Goal: Information Seeking & Learning: Find contact information

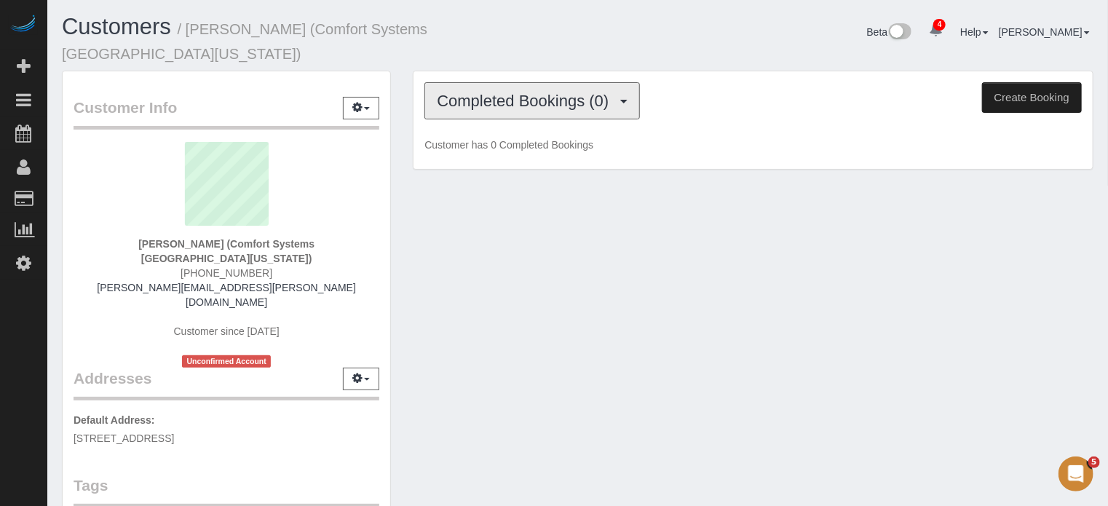
click at [472, 92] on span "Completed Bookings (0)" at bounding box center [526, 101] width 179 height 18
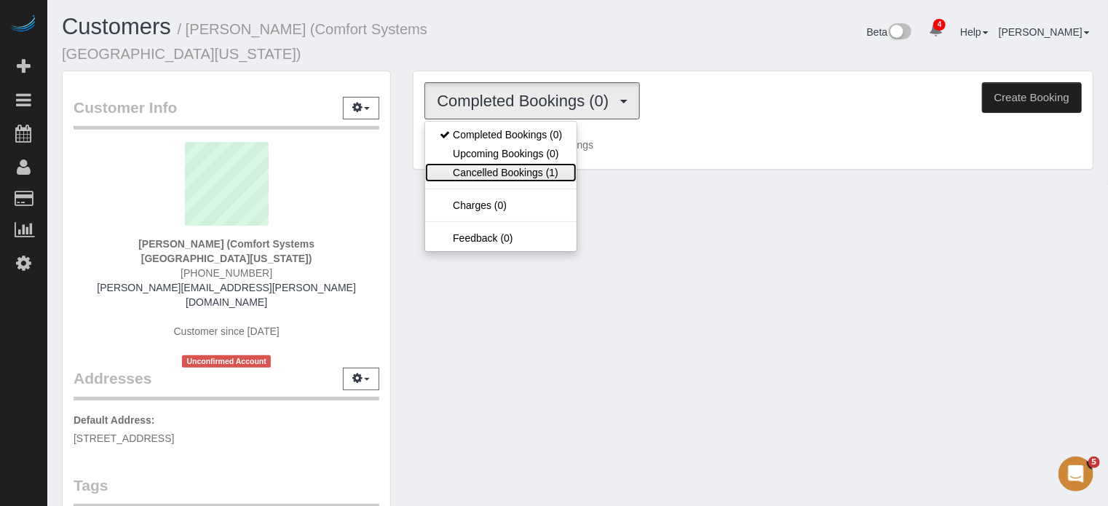
click at [493, 163] on link "Cancelled Bookings (1)" at bounding box center [500, 172] width 151 height 19
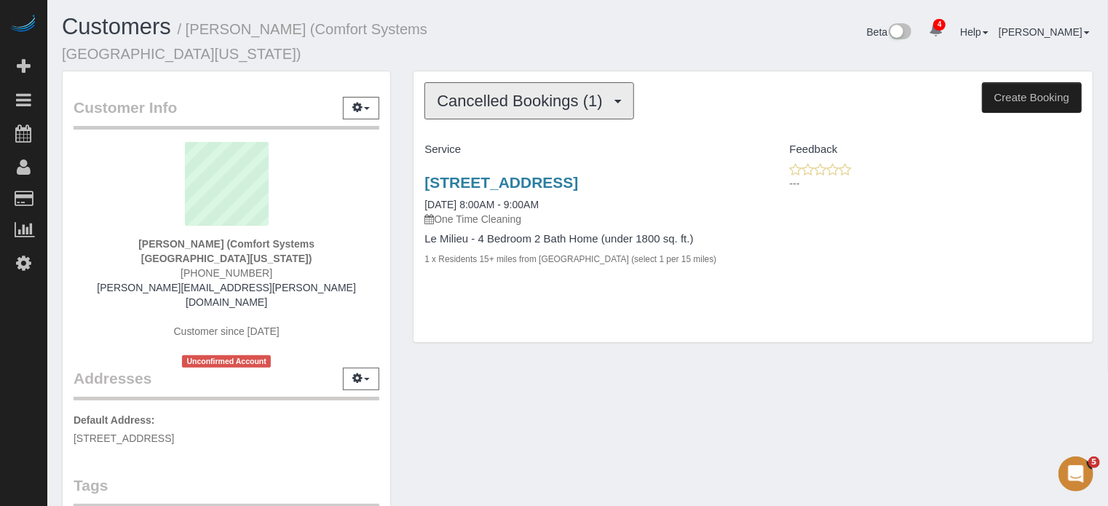
click at [518, 94] on button "Cancelled Bookings (1)" at bounding box center [530, 100] width 210 height 37
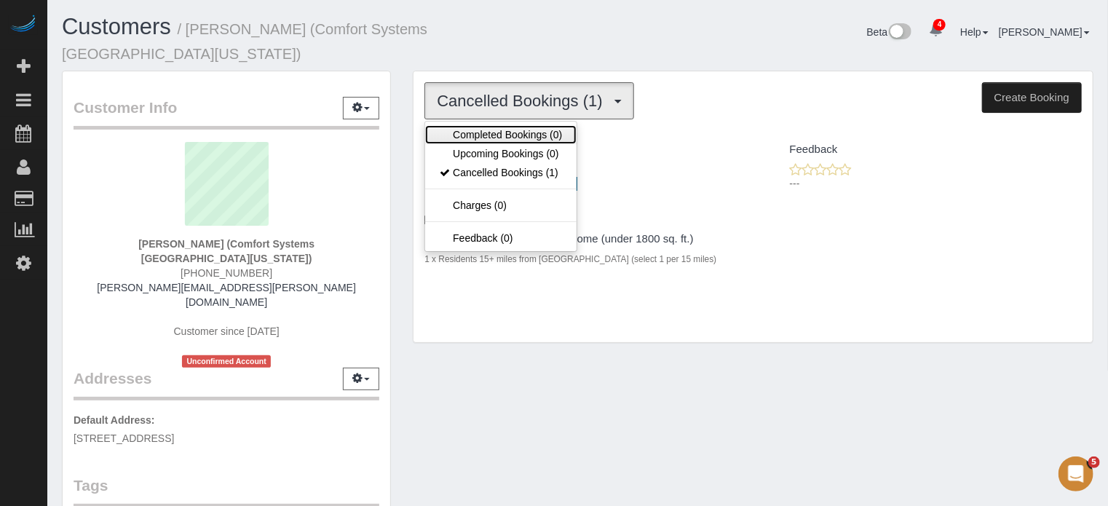
click at [520, 125] on link "Completed Bookings (0)" at bounding box center [500, 134] width 151 height 19
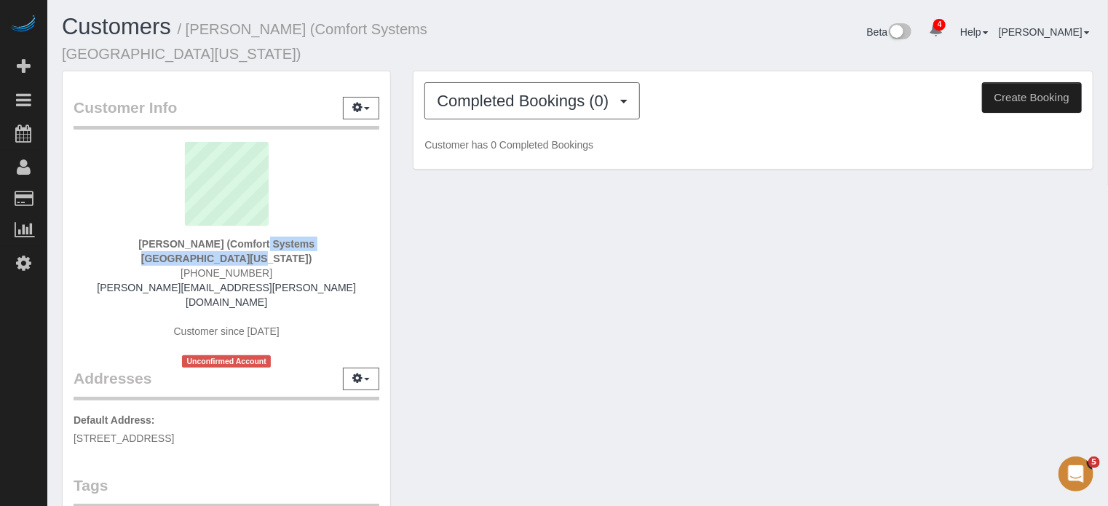
drag, startPoint x: 331, startPoint y: 226, endPoint x: 177, endPoint y: 224, distance: 153.7
click at [177, 238] on strong "Daniel Diaz (Comfort Systems Central Texas)" at bounding box center [226, 251] width 176 height 26
copy strong "Comfort Systems Central Texas"
click at [387, 234] on div "Customer Info Edit Contact Info Send Message Email Preferences Special Sales Ta…" at bounding box center [227, 437] width 328 height 732
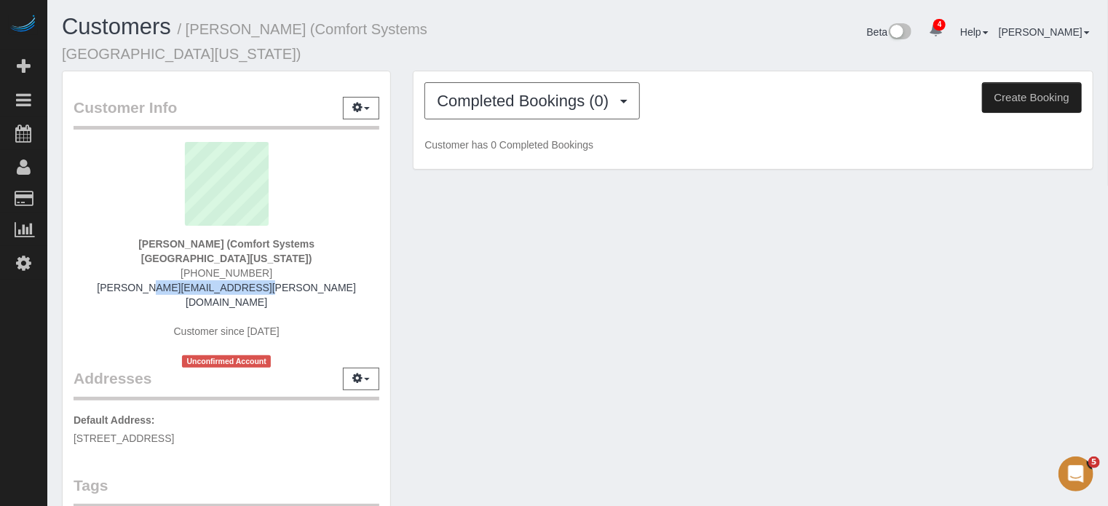
drag, startPoint x: 283, startPoint y: 256, endPoint x: 172, endPoint y: 259, distance: 110.7
click at [172, 259] on div "Daniel Diaz (Comfort Systems Central Texas) (512) 539-6608 daniel.diaz@csusa.us…" at bounding box center [227, 255] width 306 height 226
copy link "daniel.diaz@csusa.us"
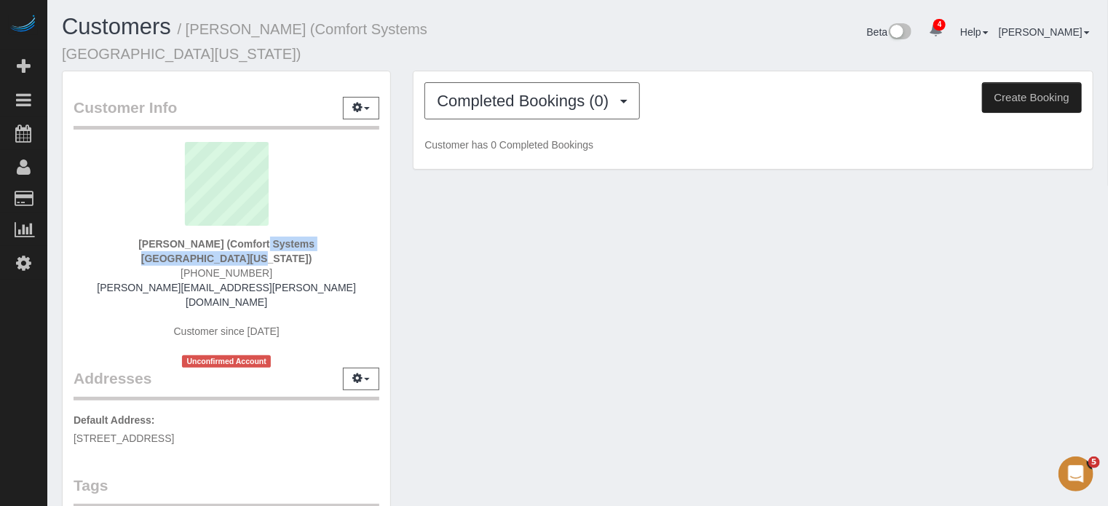
drag, startPoint x: 330, startPoint y: 226, endPoint x: 178, endPoint y: 221, distance: 152.3
click at [178, 238] on strong "Daniel Diaz (Comfort Systems Central Texas)" at bounding box center [226, 251] width 176 height 26
copy strong "Comfort Systems Central Texas"
click at [530, 92] on span "Completed Bookings (0)" at bounding box center [526, 101] width 179 height 18
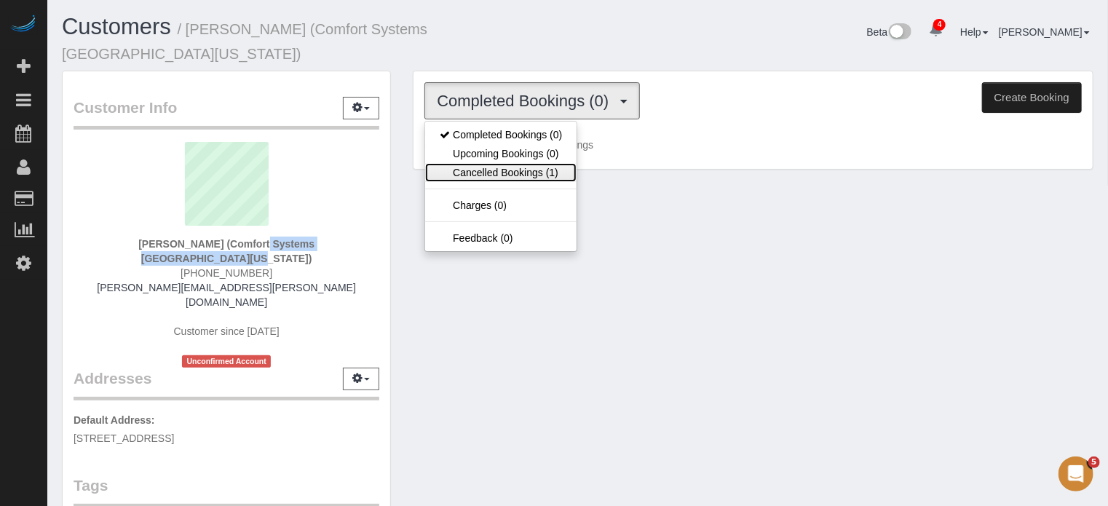
click at [496, 163] on link "Cancelled Bookings (1)" at bounding box center [500, 172] width 151 height 19
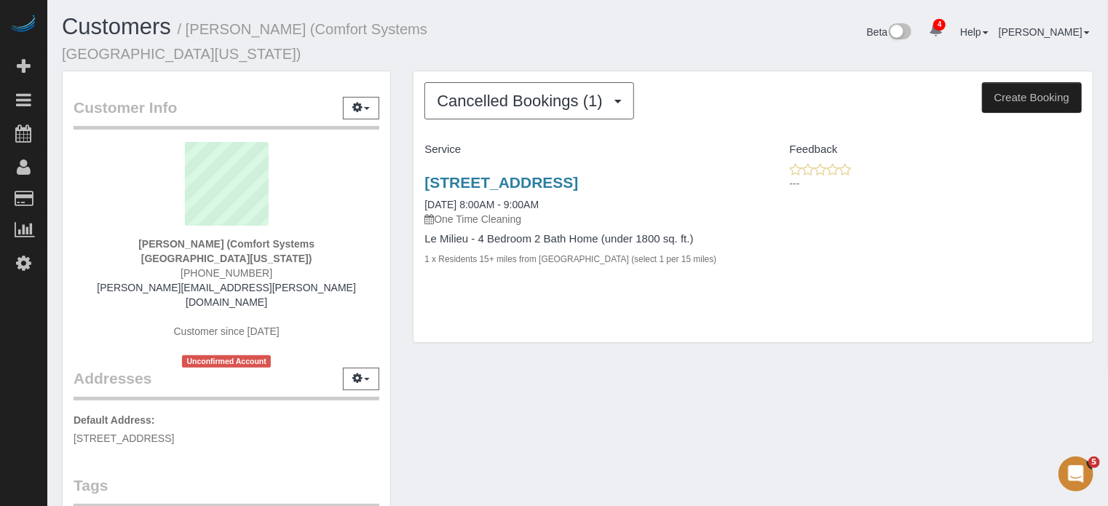
click at [211, 267] on span "(512) 539-6608" at bounding box center [227, 273] width 92 height 12
copy div "(512) 539-6608"
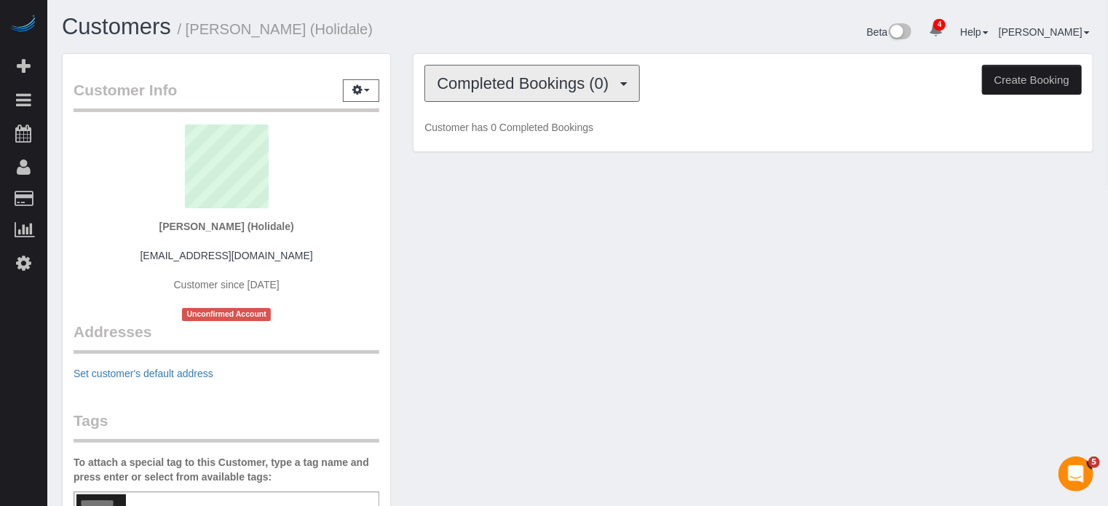
click at [615, 81] on span "Completed Bookings (0)" at bounding box center [526, 83] width 179 height 18
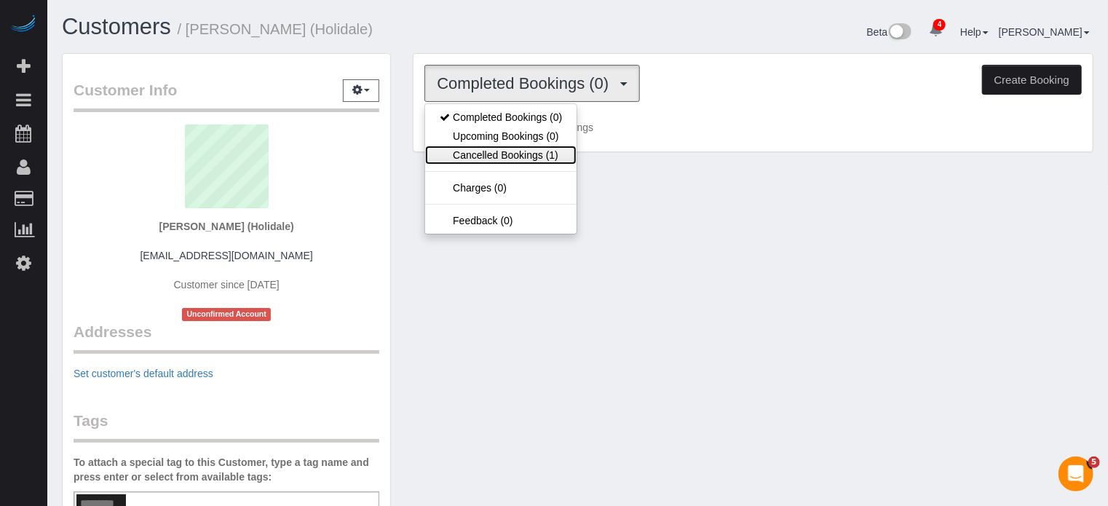
click at [523, 162] on link "Cancelled Bookings (1)" at bounding box center [500, 155] width 151 height 19
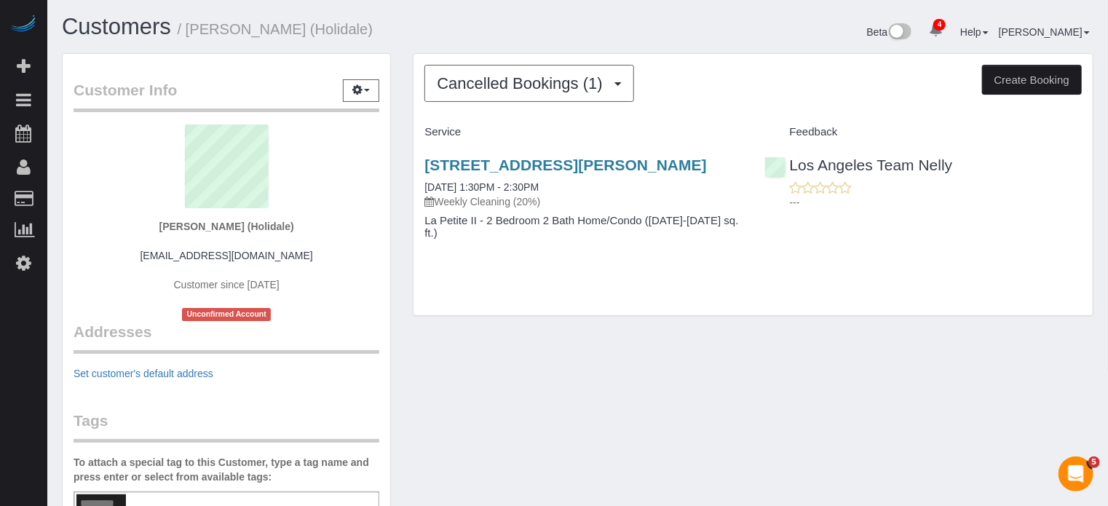
click at [269, 221] on strong "Danya Romero (Holidale)" at bounding box center [226, 227] width 135 height 12
copy strong "Holidale"
drag, startPoint x: 286, startPoint y: 256, endPoint x: 149, endPoint y: 253, distance: 136.9
click at [149, 253] on div "Danya Romero (Holidale) dromero@holidale.com Customer since 2019 Unconfirmed Ac…" at bounding box center [227, 223] width 306 height 197
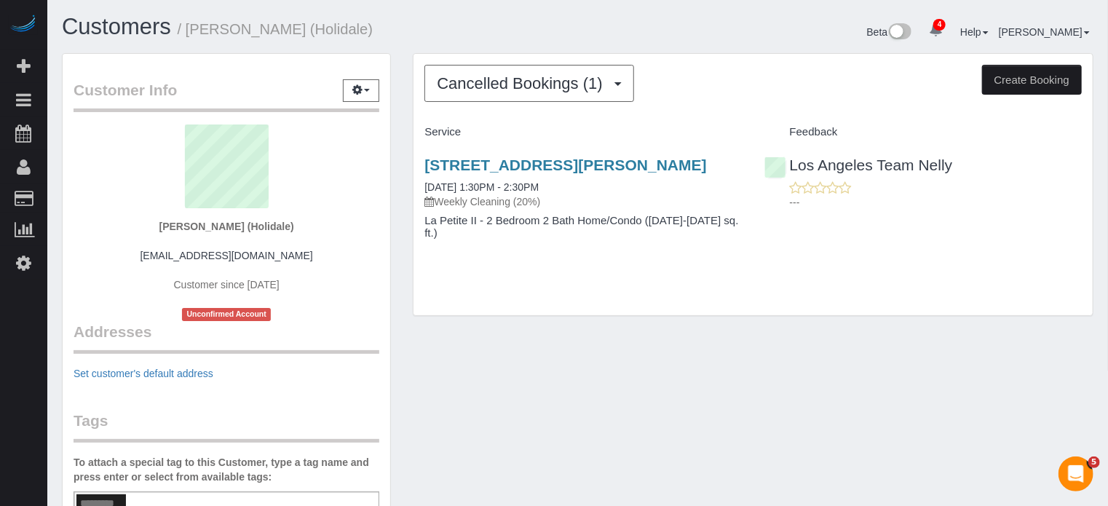
copy link "dromero@holidale.com"
click at [294, 264] on div "Danya Romero (Holidale) dromero@holidale.com Customer since 2019 Unconfirmed Ac…" at bounding box center [227, 223] width 306 height 197
drag, startPoint x: 297, startPoint y: 252, endPoint x: 171, endPoint y: 258, distance: 126.1
click at [171, 258] on div "Danya Romero (Holidale) dromero@holidale.com Customer since 2019 Unconfirmed Ac…" at bounding box center [227, 223] width 306 height 197
copy link "dromero@holidale.com"
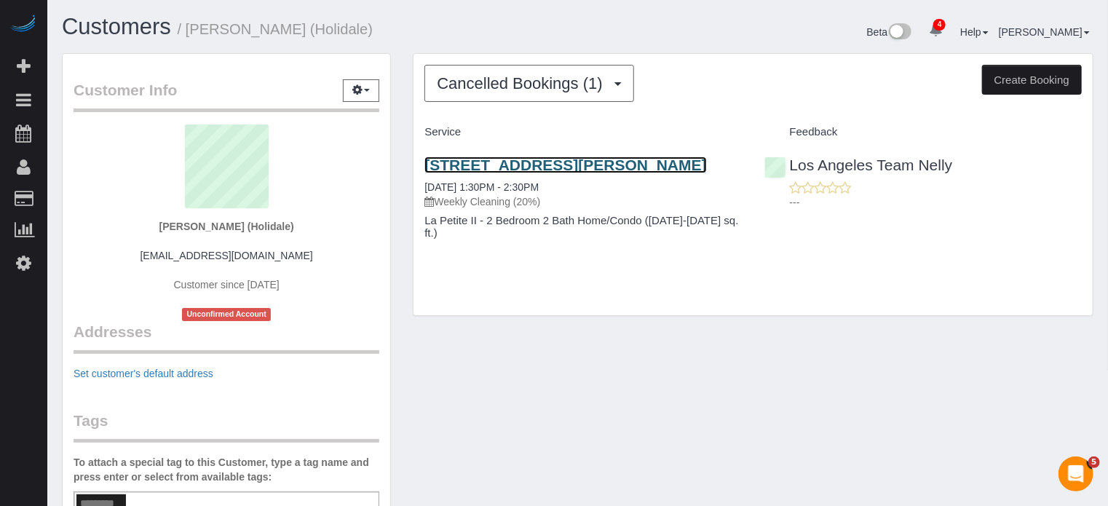
click at [433, 173] on link "1600 Taft Avenue #410, Hollywood, CA 90028" at bounding box center [566, 165] width 282 height 17
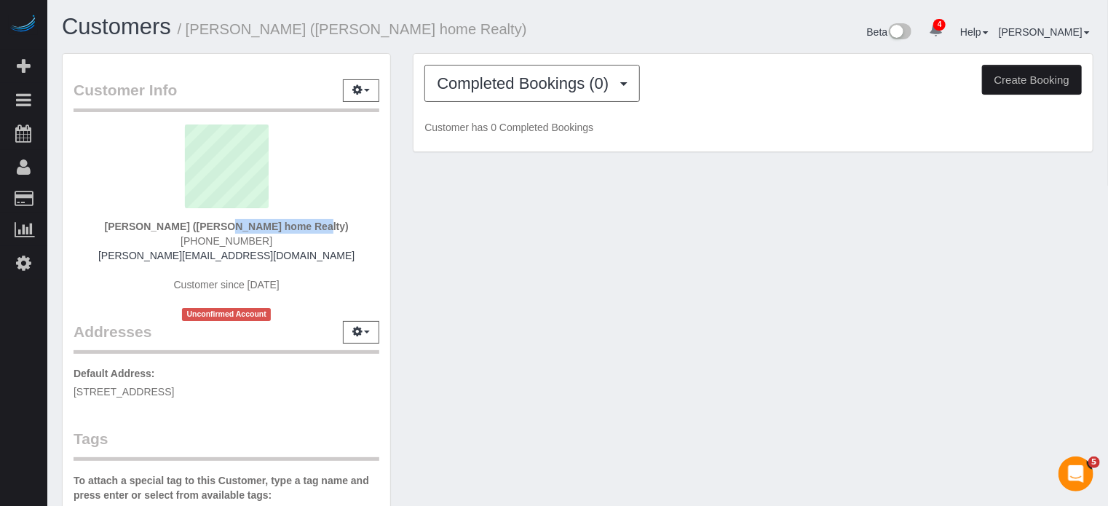
drag, startPoint x: 292, startPoint y: 229, endPoint x: 215, endPoint y: 225, distance: 77.3
click at [215, 225] on strong "David Witt (Witt home Realty)" at bounding box center [227, 227] width 244 height 12
copy strong "Witt home Realty"
click at [499, 89] on span "Completed Bookings (0)" at bounding box center [526, 83] width 179 height 18
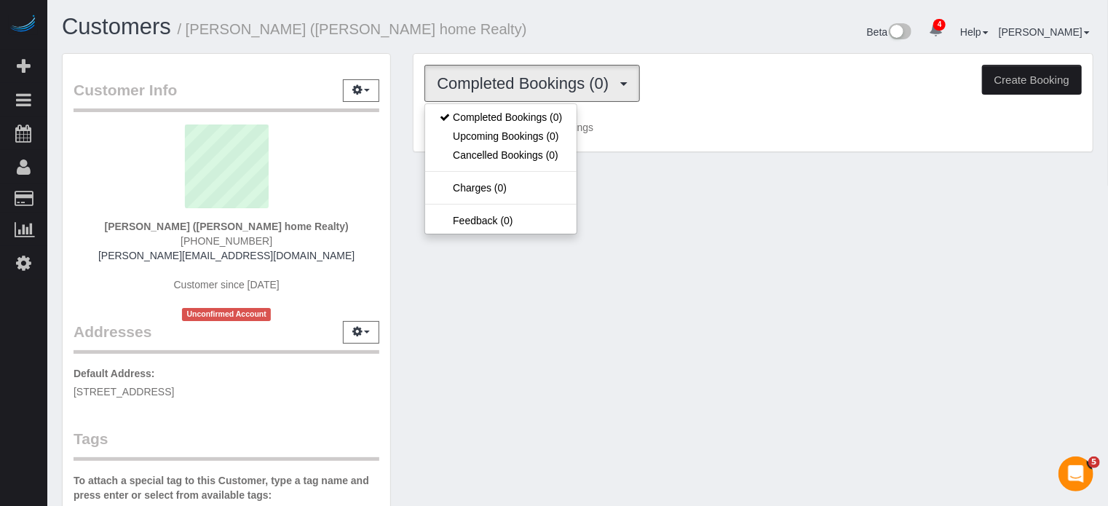
click at [210, 239] on span "(786) 390-2999" at bounding box center [227, 241] width 92 height 12
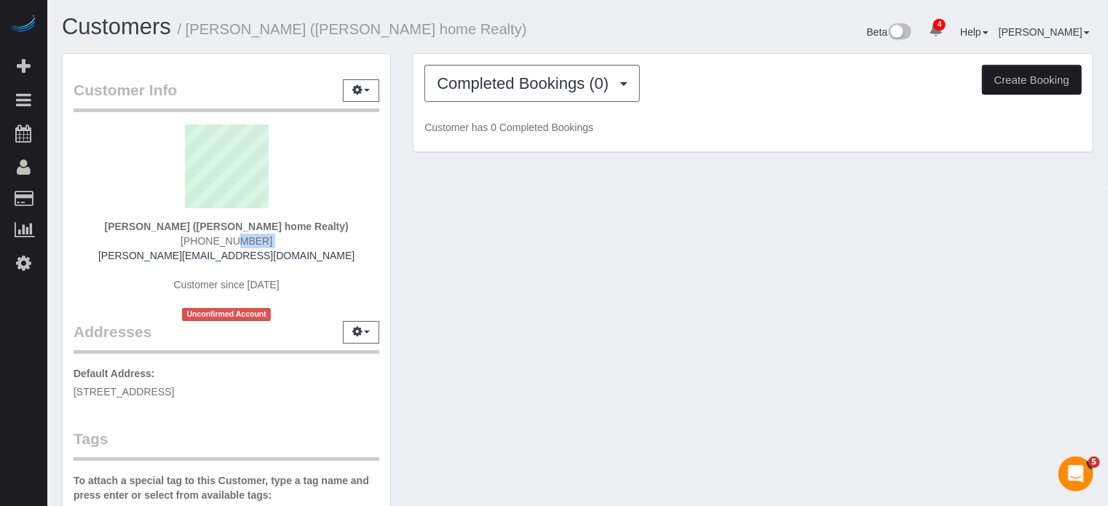
click at [210, 239] on span "(786) 390-2999" at bounding box center [227, 241] width 92 height 12
copy div "(786) 390-2999"
click at [347, 249] on div "David Witt (Witt home Realty) (786) 390-2999 gregg@witthomerealty.com Customer …" at bounding box center [227, 223] width 306 height 197
drag, startPoint x: 299, startPoint y: 253, endPoint x: 156, endPoint y: 253, distance: 142.7
click at [156, 253] on div "David Witt (Witt home Realty) (786) 390-2999 gregg@witthomerealty.com Customer …" at bounding box center [227, 223] width 306 height 197
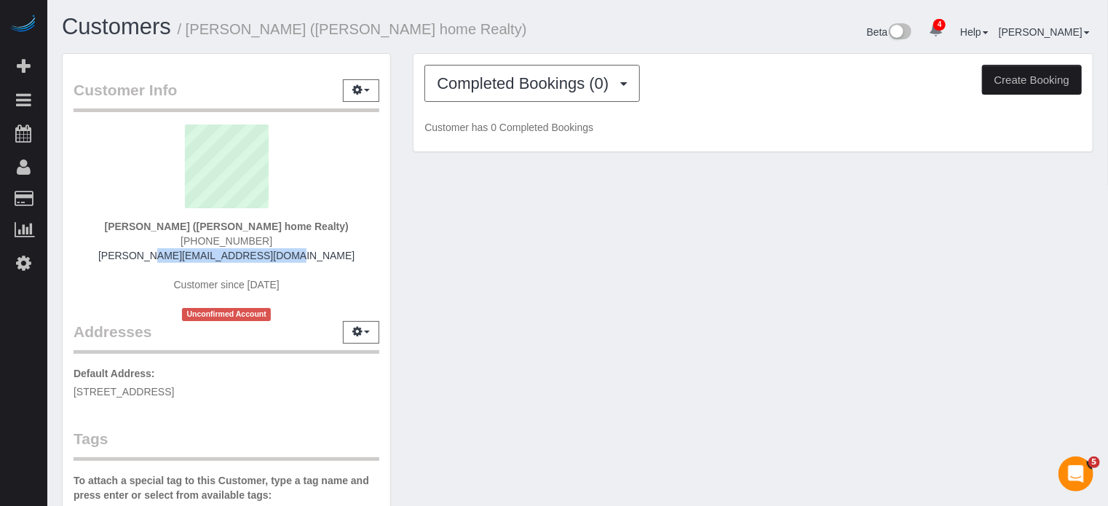
copy link "gregg@witthomerealty.com"
click at [361, 333] on icon "button" at bounding box center [357, 331] width 10 height 9
click at [370, 86] on button "button" at bounding box center [361, 90] width 36 height 23
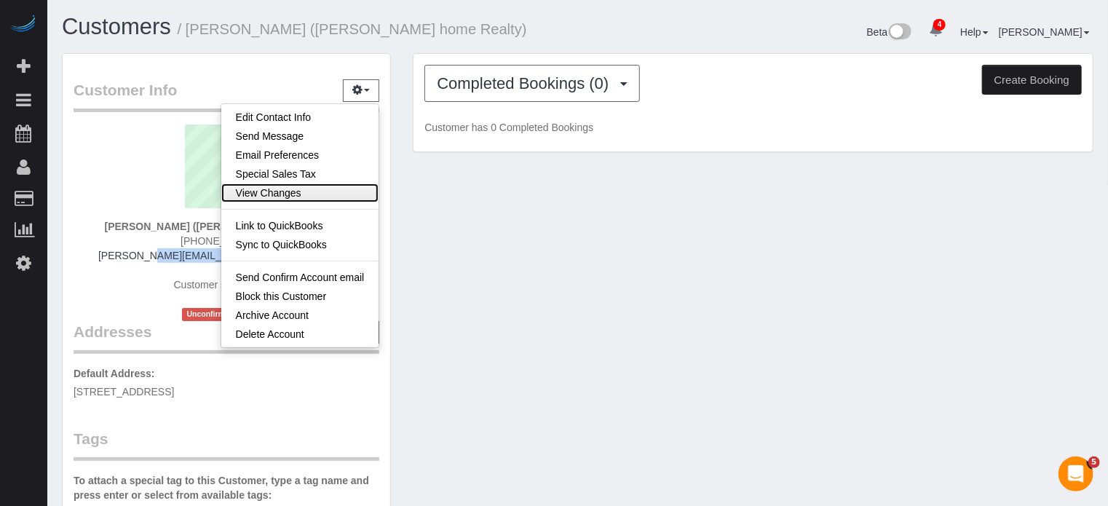
click at [288, 188] on link "View Changes" at bounding box center [300, 192] width 158 height 19
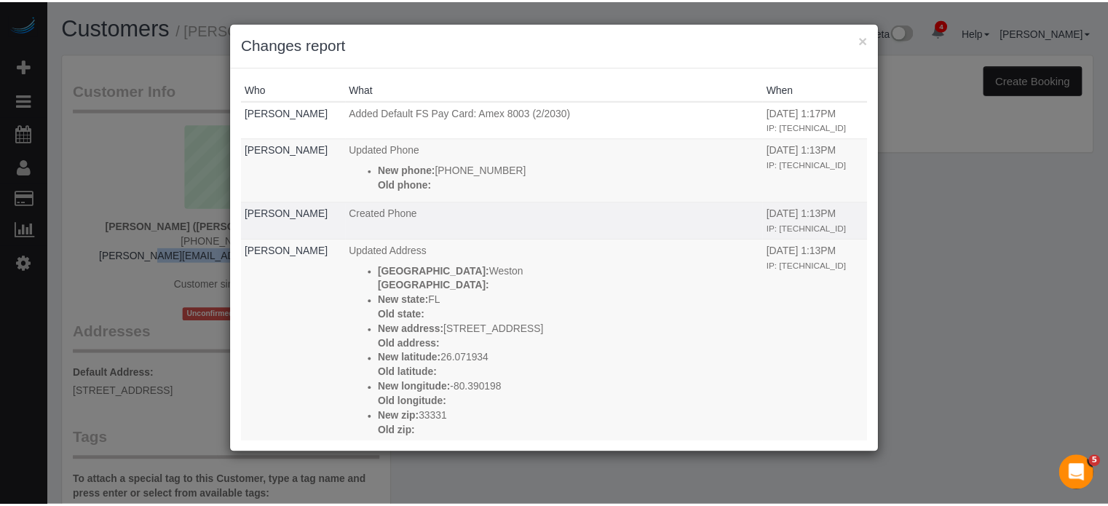
scroll to position [172, 0]
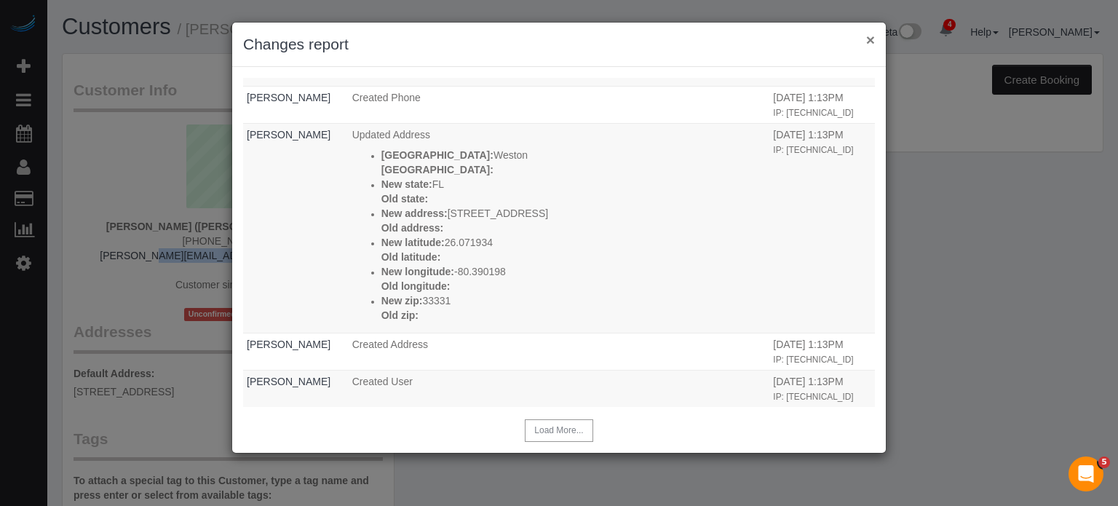
click at [871, 42] on button "×" at bounding box center [871, 39] width 9 height 15
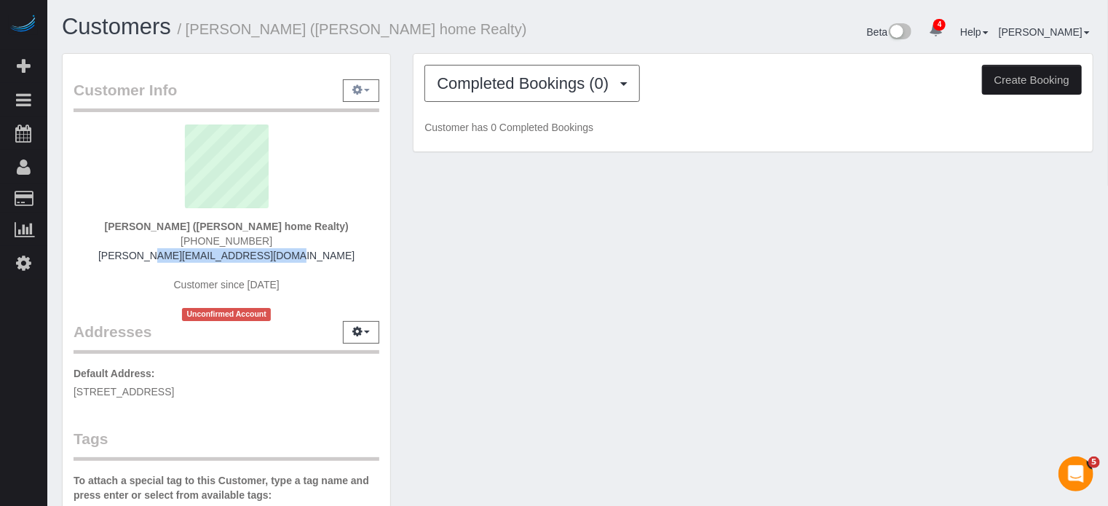
click at [377, 98] on button "button" at bounding box center [361, 90] width 36 height 23
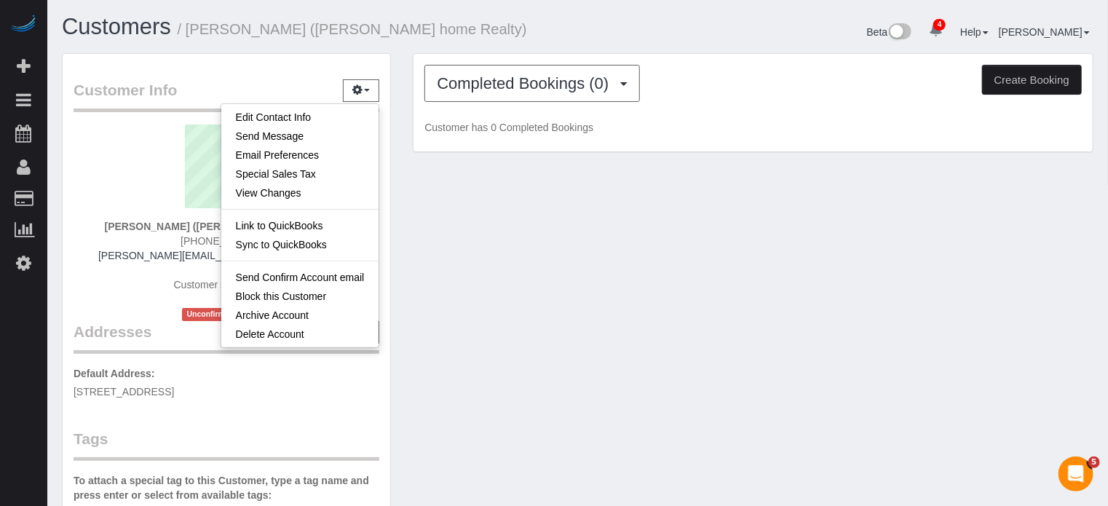
click at [503, 251] on div "Customer Info Edit Contact Info Send Message Email Preferences Special Sales Ta…" at bounding box center [578, 412] width 1054 height 719
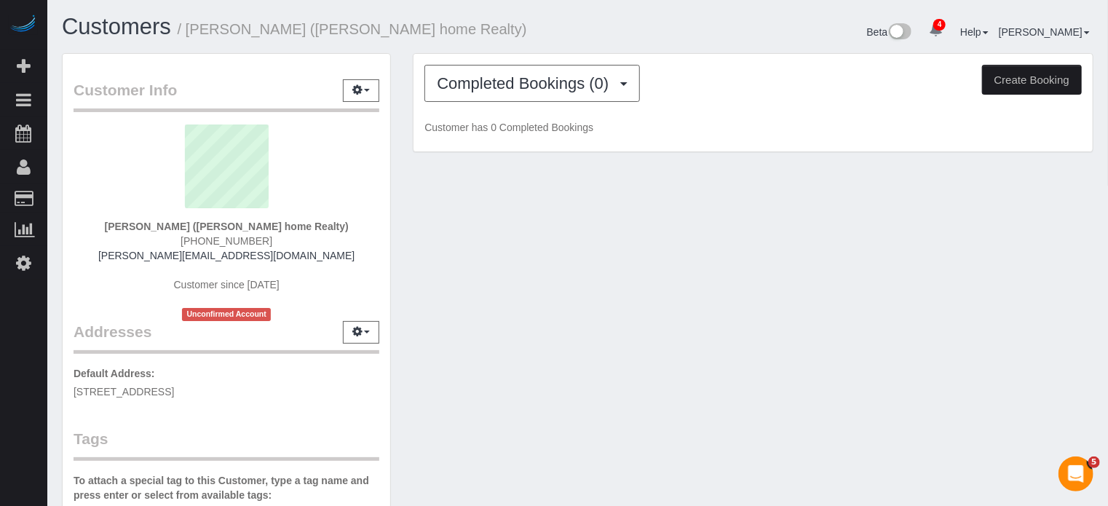
drag, startPoint x: 295, startPoint y: 253, endPoint x: 318, endPoint y: 247, distance: 24.2
click at [318, 247] on div "David Witt (Witt home Realty) (786) 390-2999 gregg@witthomerealty.com Customer …" at bounding box center [227, 223] width 306 height 197
drag, startPoint x: 309, startPoint y: 223, endPoint x: 227, endPoint y: 226, distance: 81.6
click at [227, 226] on strong "[PERSON_NAME] (The Botany Guild)" at bounding box center [227, 227] width 180 height 12
copy strong "The Botany Guild"
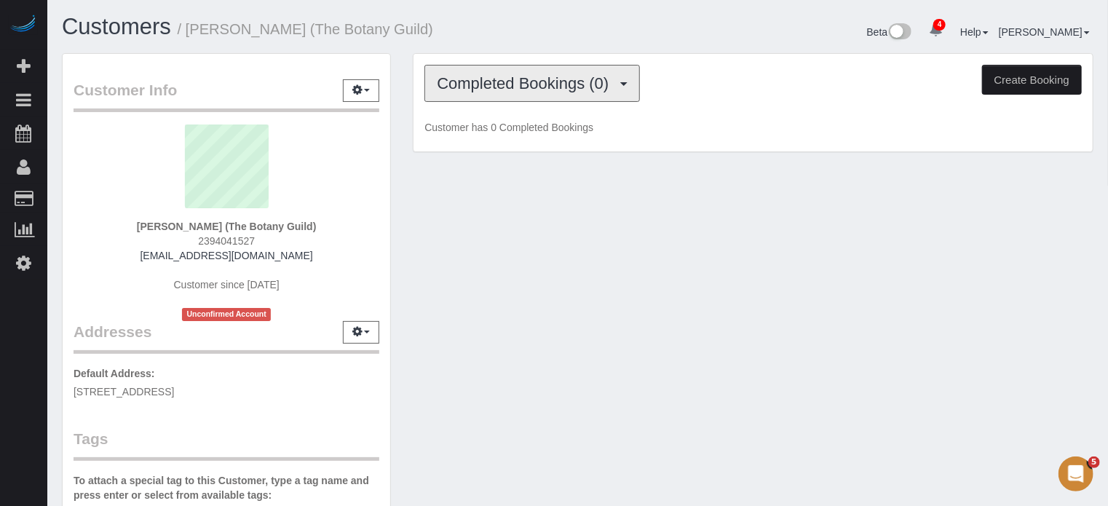
click at [508, 77] on span "Completed Bookings (0)" at bounding box center [526, 83] width 179 height 18
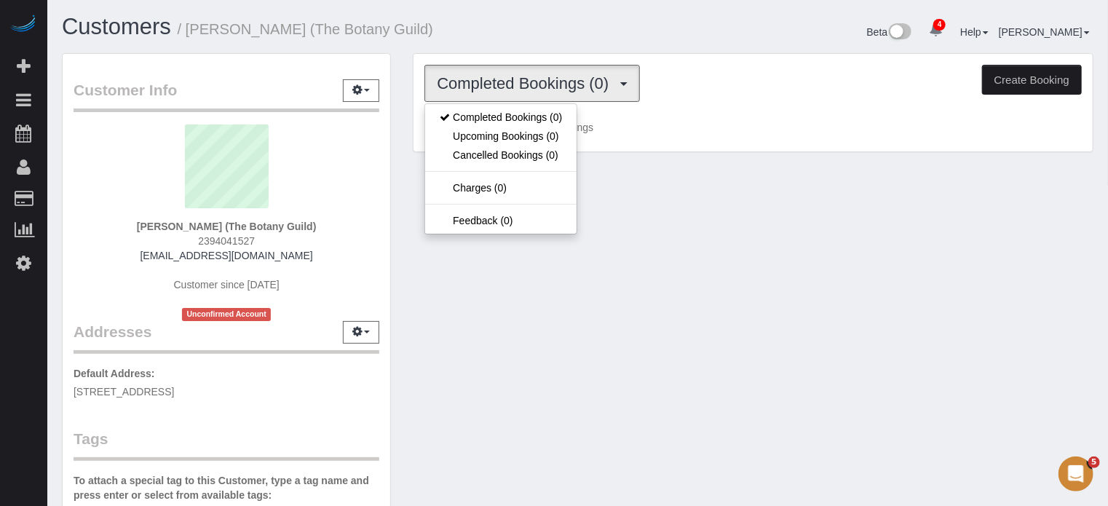
click at [335, 232] on div "[PERSON_NAME] (The Botany Guild) 2394041527 [EMAIL_ADDRESS][DOMAIN_NAME] Custom…" at bounding box center [227, 223] width 306 height 197
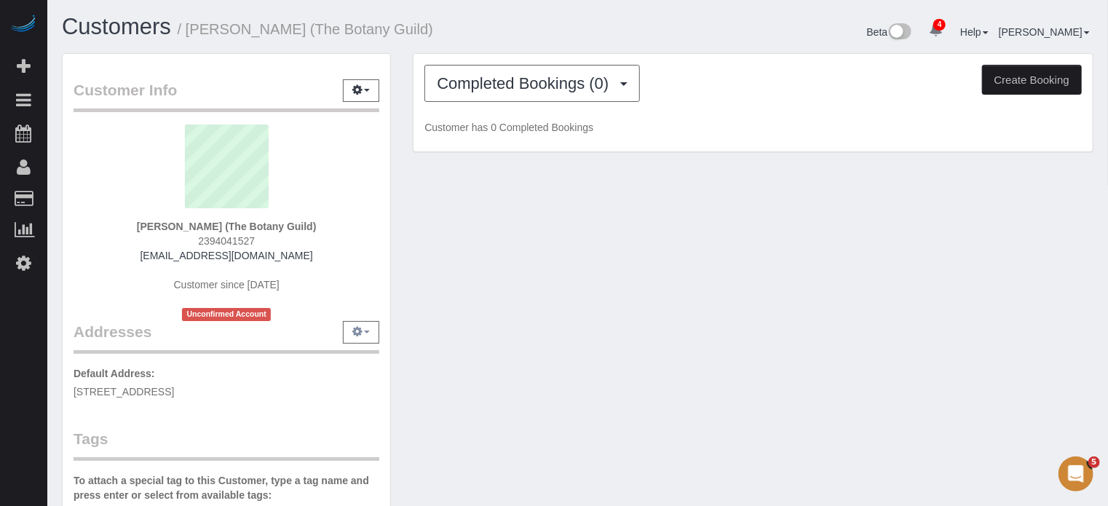
click at [373, 334] on button "button" at bounding box center [361, 332] width 36 height 23
click at [374, 88] on button "button" at bounding box center [361, 90] width 36 height 23
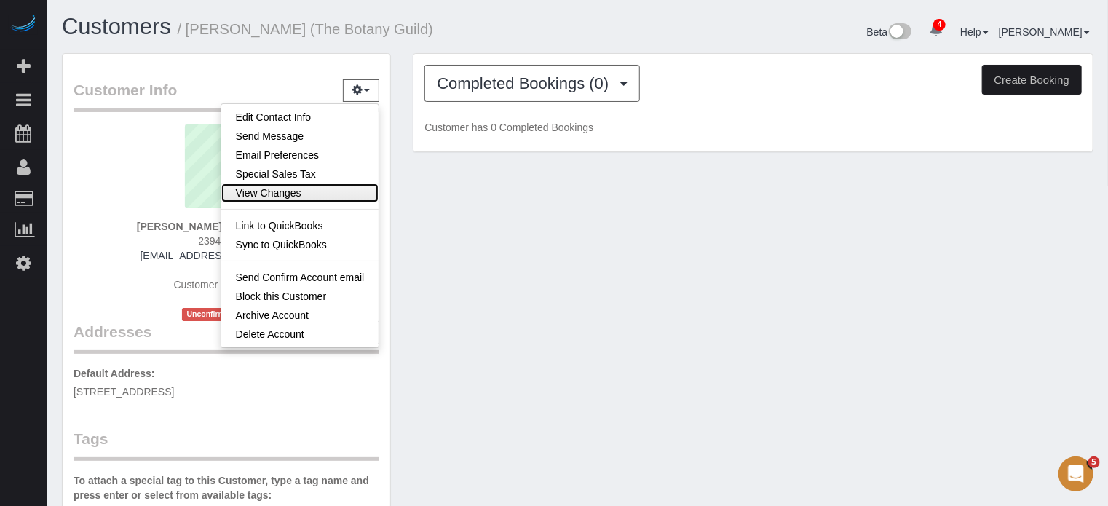
click at [299, 194] on link "View Changes" at bounding box center [300, 192] width 158 height 19
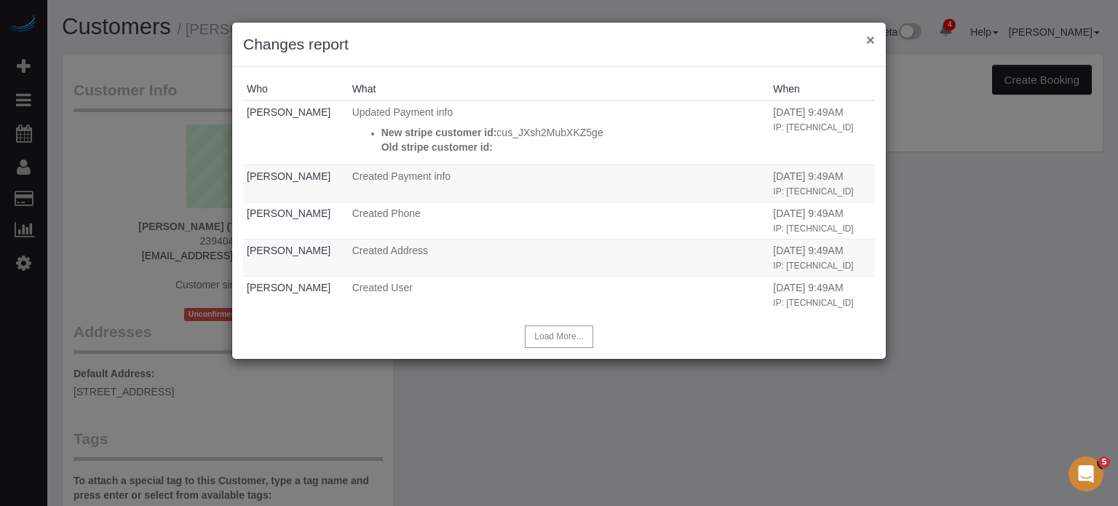
click at [872, 38] on button "×" at bounding box center [871, 39] width 9 height 15
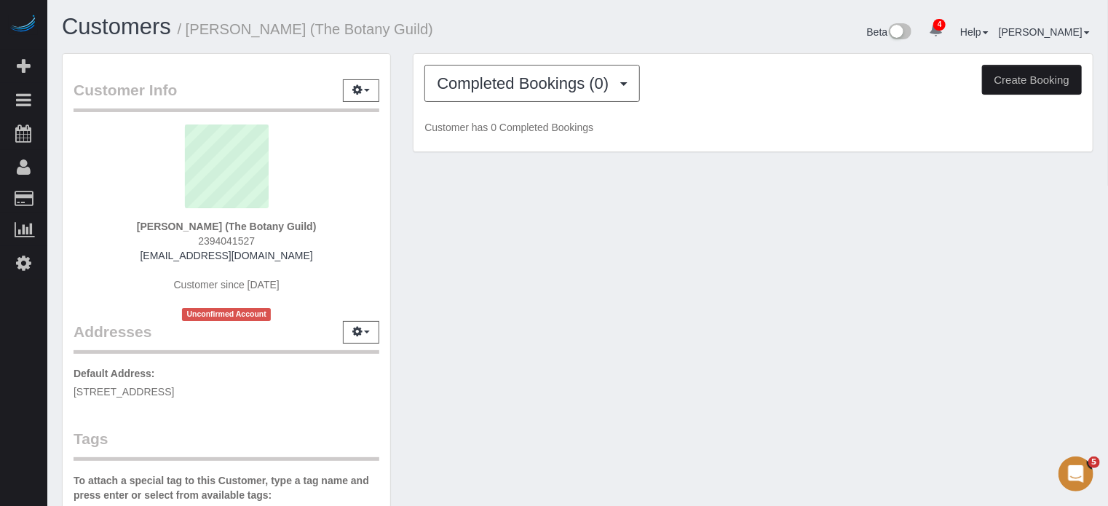
drag, startPoint x: 294, startPoint y: 261, endPoint x: 126, endPoint y: 248, distance: 168.7
click at [126, 248] on div "Demian Thomas (The Botany Guild) 2394041527 demianfthomas@gmail.com Customer si…" at bounding box center [227, 223] width 306 height 197
copy link "demianfthomas@gmail.com"
click at [289, 226] on strong "Demian Thomas (The Botany Guild)" at bounding box center [227, 227] width 180 height 12
drag, startPoint x: 309, startPoint y: 224, endPoint x: 226, endPoint y: 222, distance: 83.0
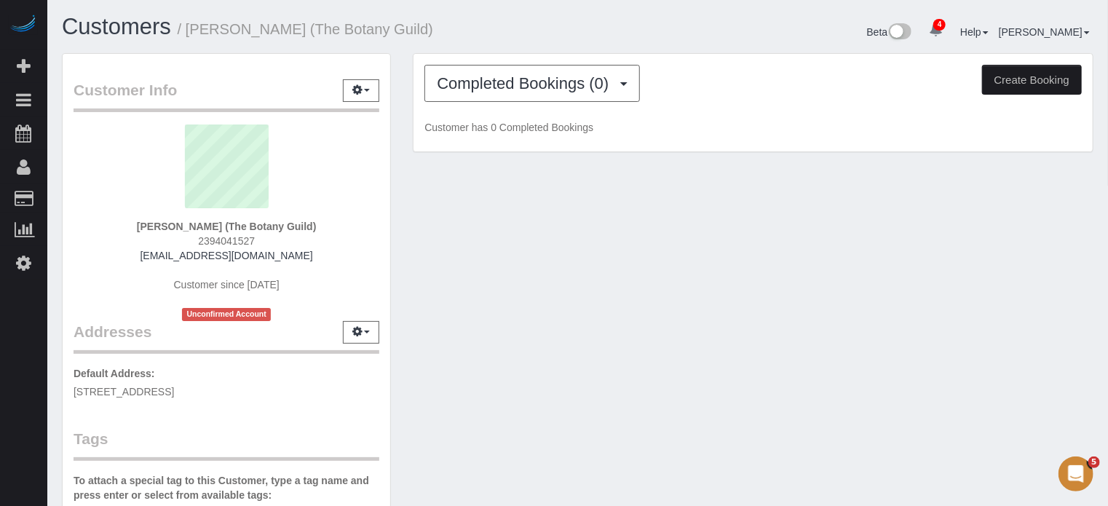
click at [226, 222] on strong "Demian Thomas (The Botany Guild)" at bounding box center [227, 227] width 180 height 12
copy strong "The Botany Guild"
drag, startPoint x: 226, startPoint y: 222, endPoint x: 308, endPoint y: 224, distance: 81.6
click at [308, 224] on strong "Demian Thomas (The Botany Guild)" at bounding box center [227, 227] width 180 height 12
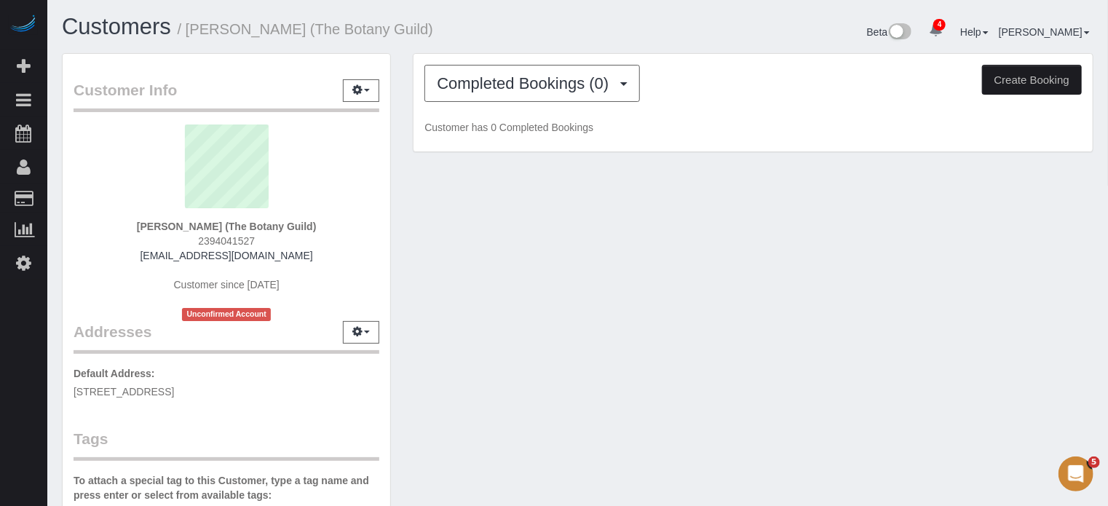
copy strong "The Botany Guild"
click at [210, 241] on span "2394041527" at bounding box center [226, 241] width 57 height 12
copy span "2394041527"
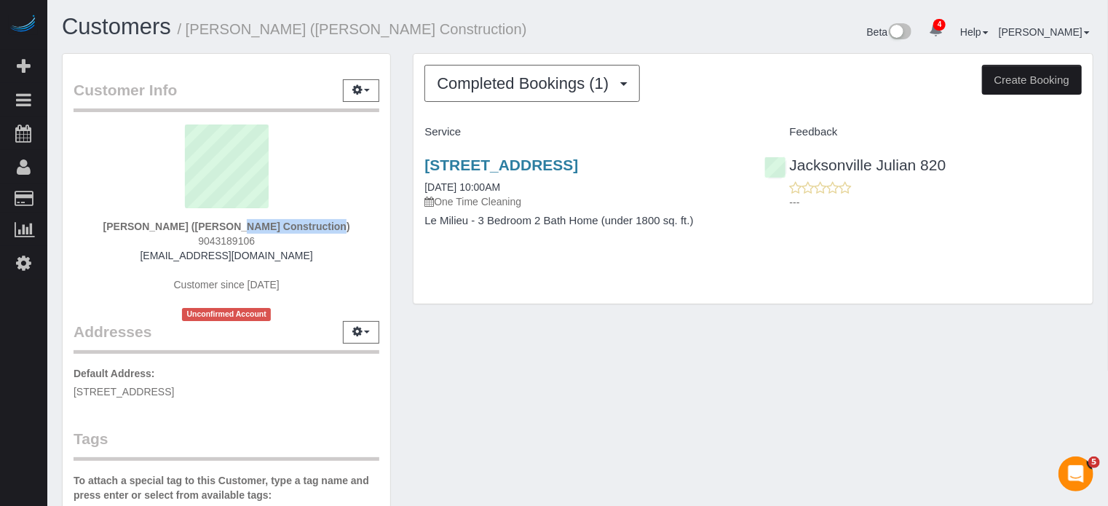
drag, startPoint x: 213, startPoint y: 226, endPoint x: 306, endPoint y: 229, distance: 92.5
click at [306, 229] on strong "[PERSON_NAME] ([PERSON_NAME] Construction)" at bounding box center [226, 227] width 247 height 12
copy strong "[PERSON_NAME] Construction"
click at [228, 241] on span "9043189106" at bounding box center [226, 241] width 57 height 12
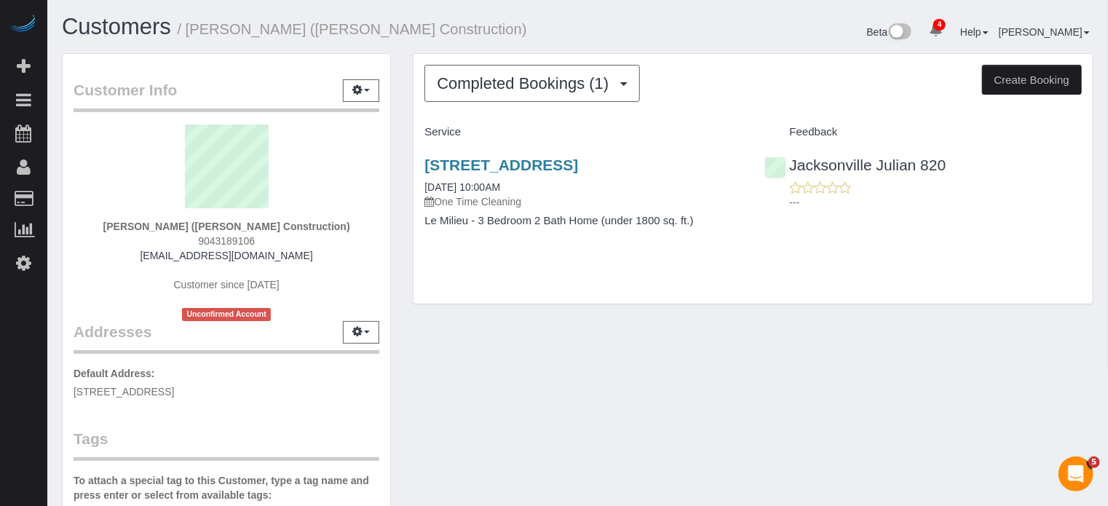
copy span "9043189106"
drag, startPoint x: 311, startPoint y: 256, endPoint x: 149, endPoint y: 253, distance: 162.4
click at [149, 253] on div "Denise Merlo (Merlo Construction) 9043189106 merloconstruction@hotmail.com Cust…" at bounding box center [227, 223] width 306 height 197
copy link "merloconstruction@hotmail.com"
drag, startPoint x: 307, startPoint y: 224, endPoint x: 216, endPoint y: 223, distance: 91.0
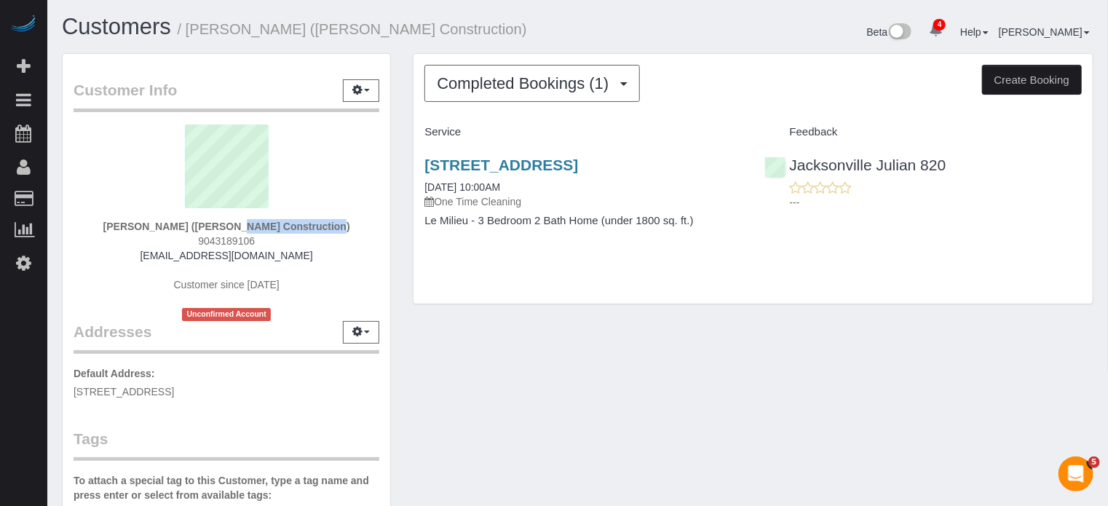
click at [216, 223] on strong "Denise Merlo (Merlo Construction)" at bounding box center [226, 227] width 247 height 12
copy strong "Merlo Construction"
drag, startPoint x: 301, startPoint y: 254, endPoint x: 148, endPoint y: 249, distance: 153.0
click at [148, 249] on div "Denise Merlo (Merlo Construction) 9043189106 merloconstruction@hotmail.com Cust…" at bounding box center [227, 223] width 306 height 197
click at [1043, 139] on div "Feedback" at bounding box center [923, 132] width 339 height 25
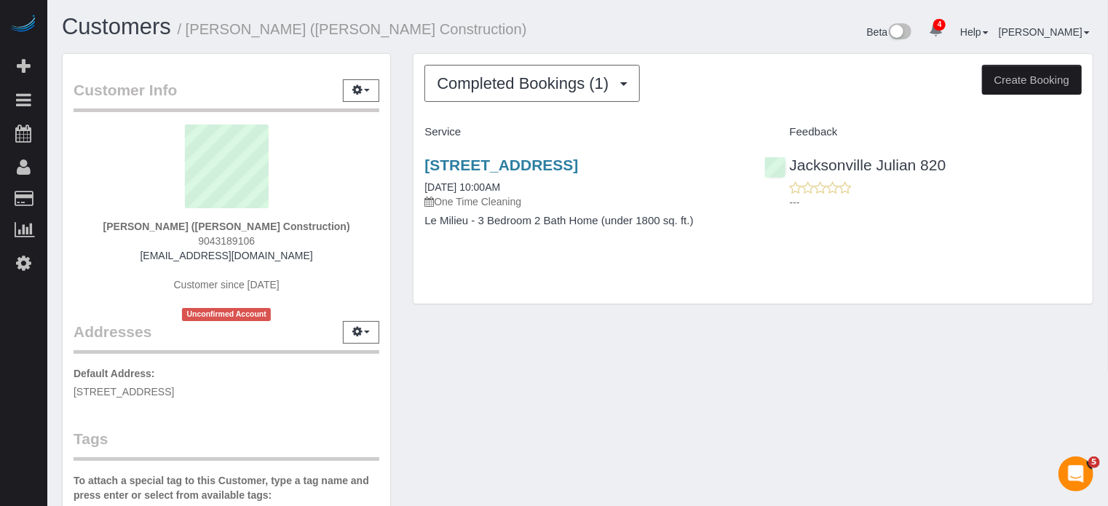
drag, startPoint x: 306, startPoint y: 253, endPoint x: 140, endPoint y: 252, distance: 166.0
click at [140, 252] on div "Denise Merlo (Merlo Construction) 9043189106 merloconstruction@hotmail.com Cust…" at bounding box center [227, 223] width 306 height 197
copy link "merloconstruction@hotmail.com"
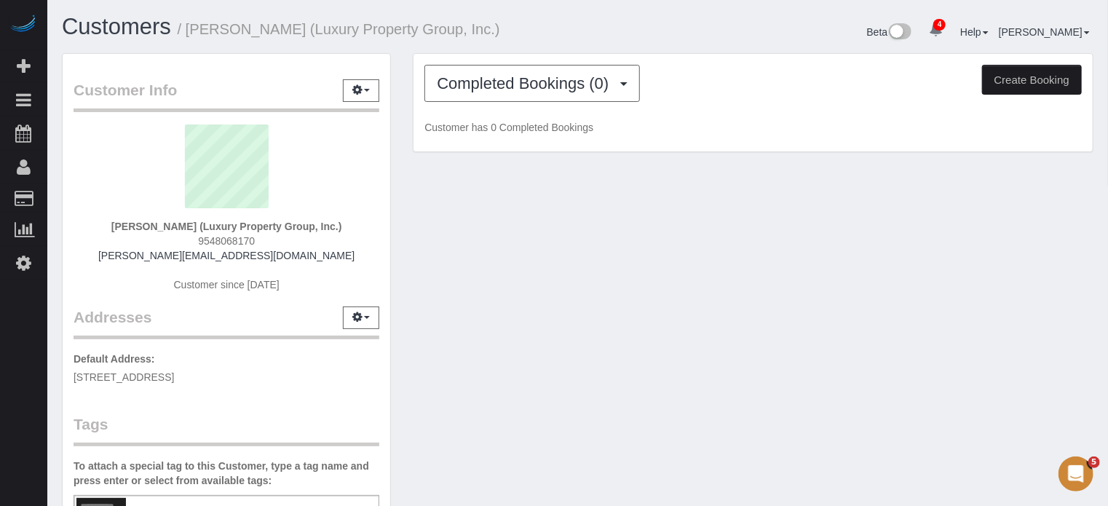
click at [200, 224] on strong "Brett Howell (Luxury Property Group, Inc.)" at bounding box center [226, 227] width 231 height 12
copy div "Brett Howell (Luxury Property Group, Inc.)"
click at [446, 364] on div "Customer Info Edit Contact Info Send Message Email Preferences Special Sales Ta…" at bounding box center [578, 410] width 1054 height 714
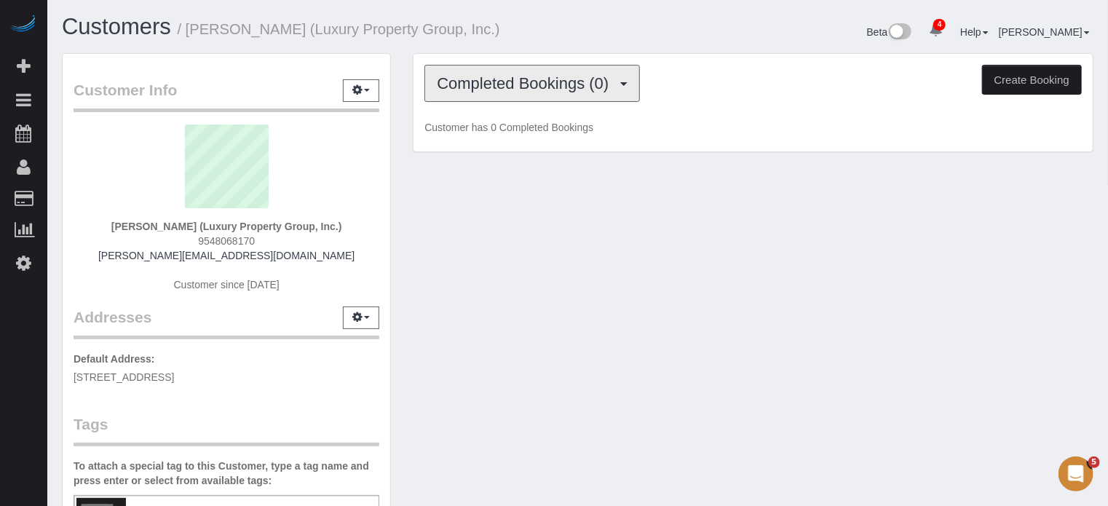
click at [450, 84] on span "Completed Bookings (0)" at bounding box center [526, 83] width 179 height 18
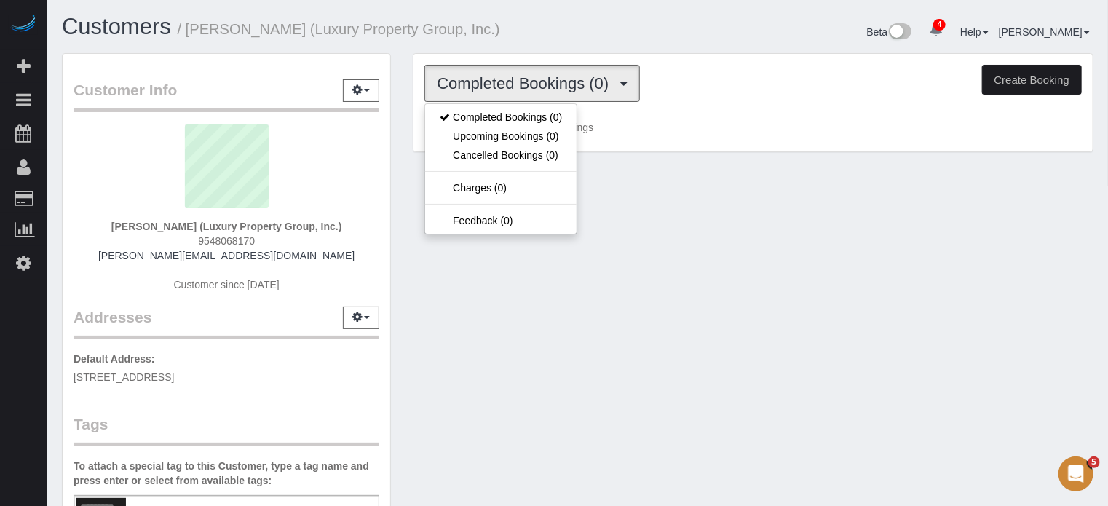
click at [425, 277] on div "Customer Info Edit Contact Info Send Message Email Preferences Special Sales Ta…" at bounding box center [578, 410] width 1054 height 714
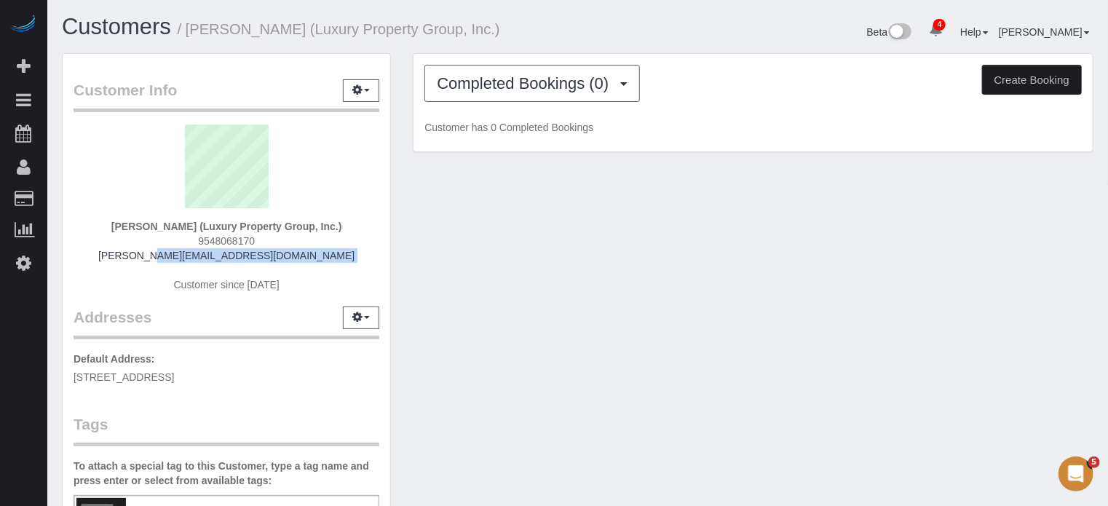
drag, startPoint x: 335, startPoint y: 264, endPoint x: 97, endPoint y: 254, distance: 238.3
click at [97, 254] on div "Brett Howell (Luxury Property Group, Inc.) 9548068170 brett@luxurypropertygroup…" at bounding box center [227, 216] width 306 height 182
copy div "brett@luxurypropertygroupinc.com"
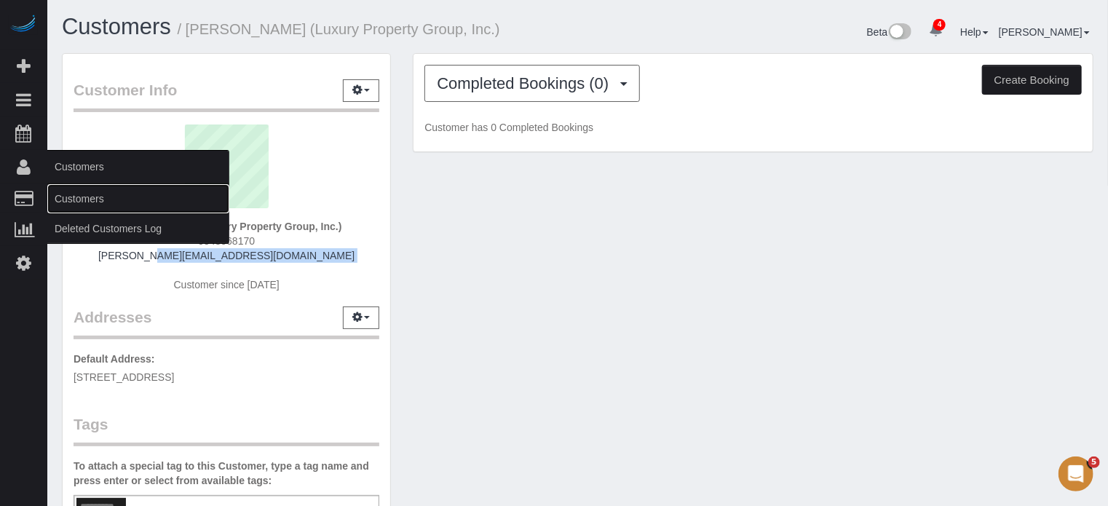
click at [82, 204] on link "Customers" at bounding box center [138, 198] width 182 height 29
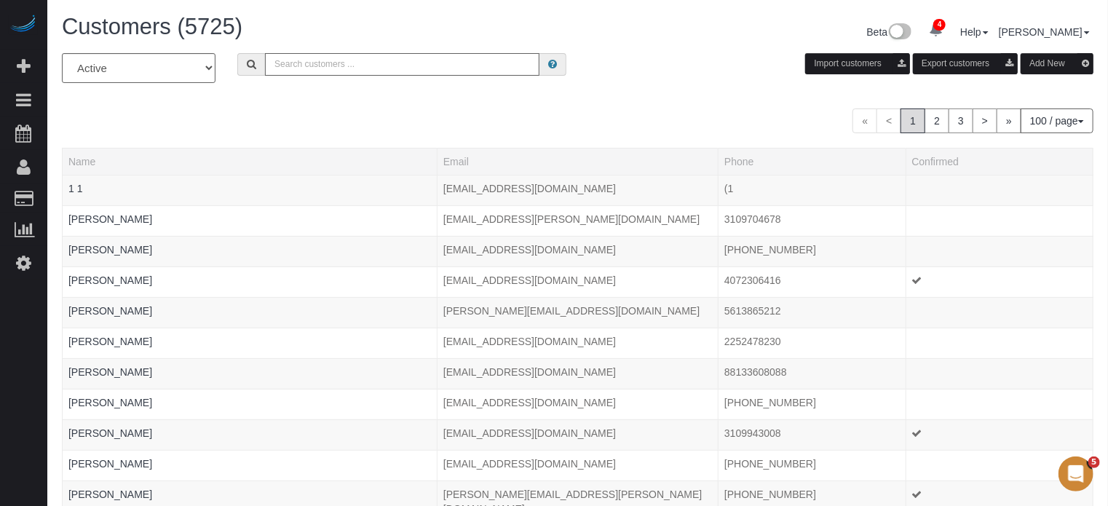
click at [341, 66] on input "text" at bounding box center [402, 64] width 275 height 23
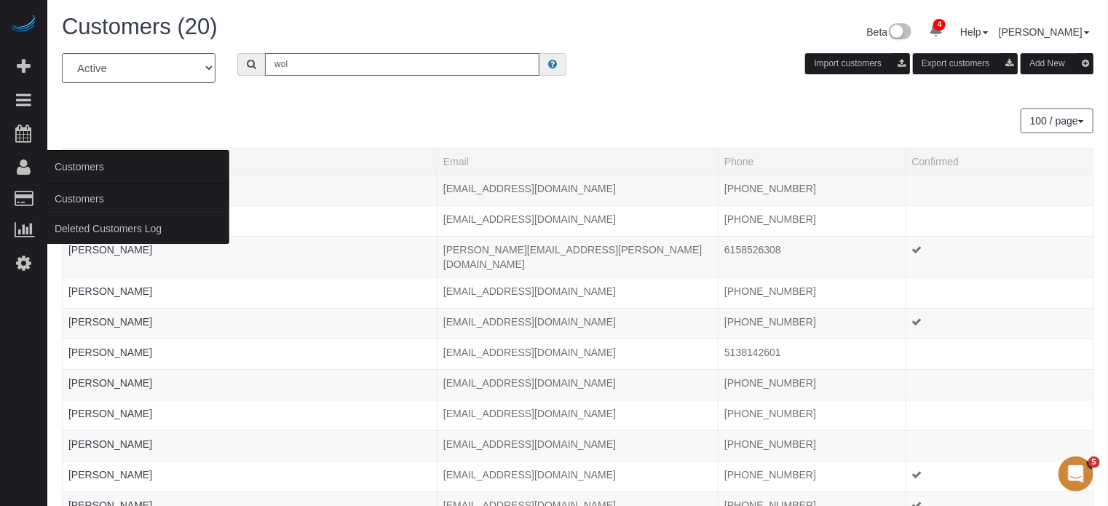
type input "wol"
click at [67, 206] on link "Customers" at bounding box center [138, 198] width 182 height 29
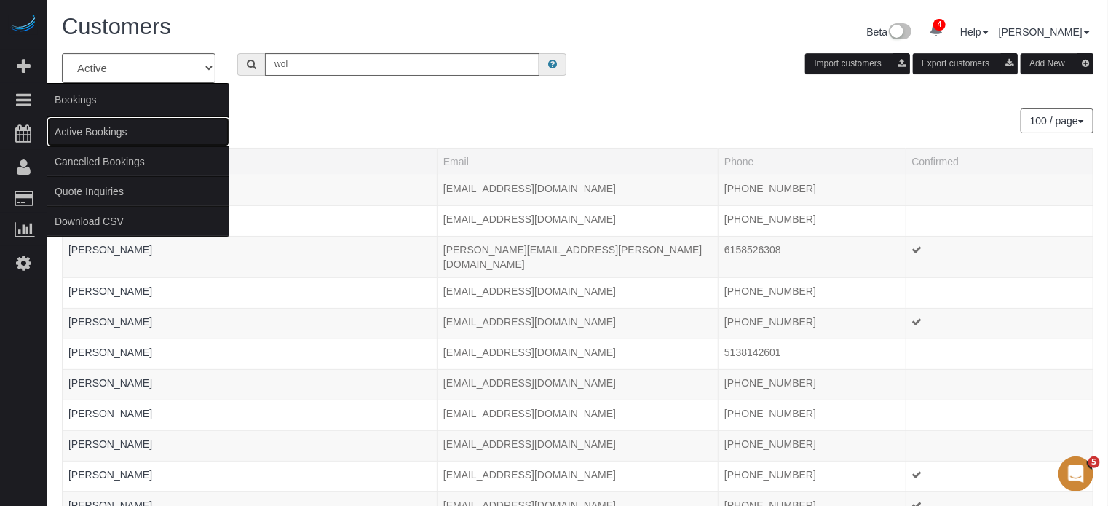
click at [79, 128] on link "Active Bookings" at bounding box center [138, 131] width 182 height 29
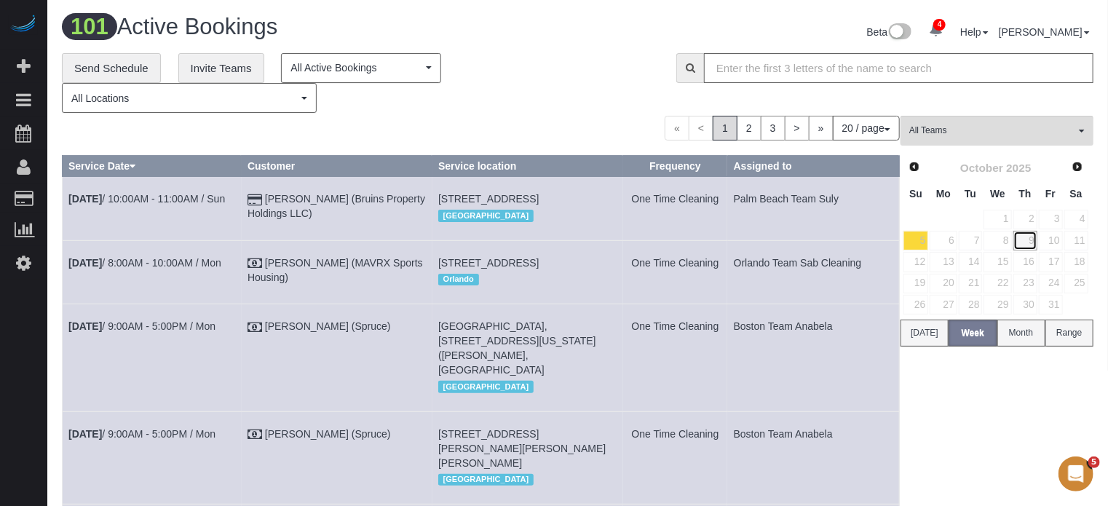
click at [1030, 235] on link "9" at bounding box center [1026, 241] width 24 height 20
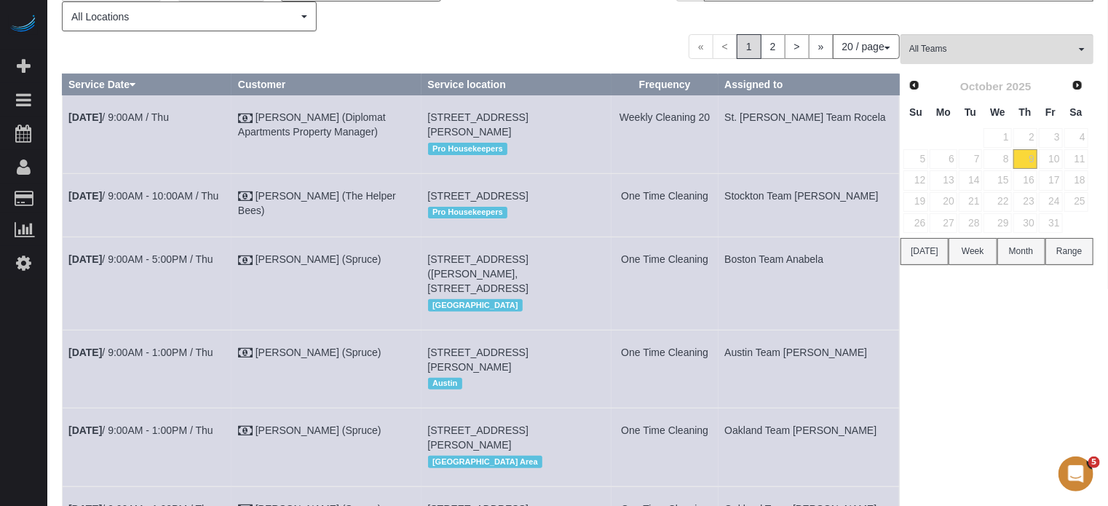
scroll to position [64, 0]
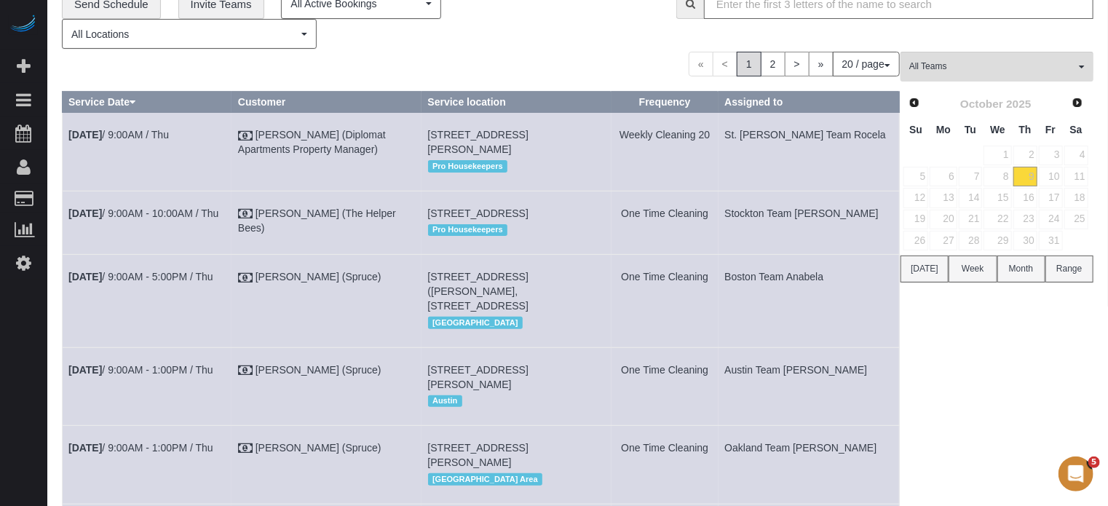
click at [62, 71] on div "« < 1 2 > » 20 / page 10 / page 20 / page 30 / page 40 / page 50 / page 100 / p…" at bounding box center [481, 64] width 838 height 25
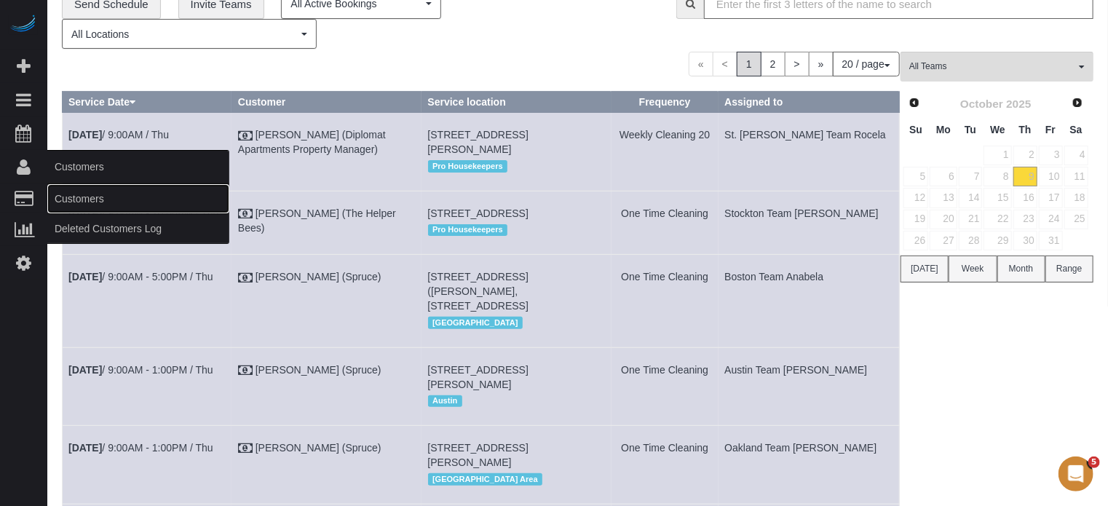
click at [73, 192] on link "Customers" at bounding box center [138, 198] width 182 height 29
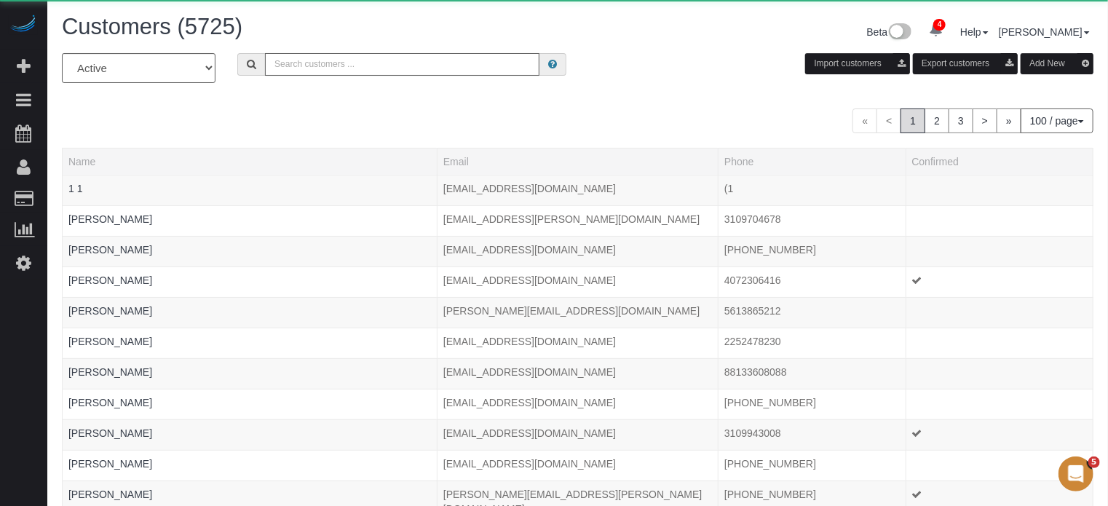
click at [317, 72] on input "text" at bounding box center [402, 64] width 275 height 23
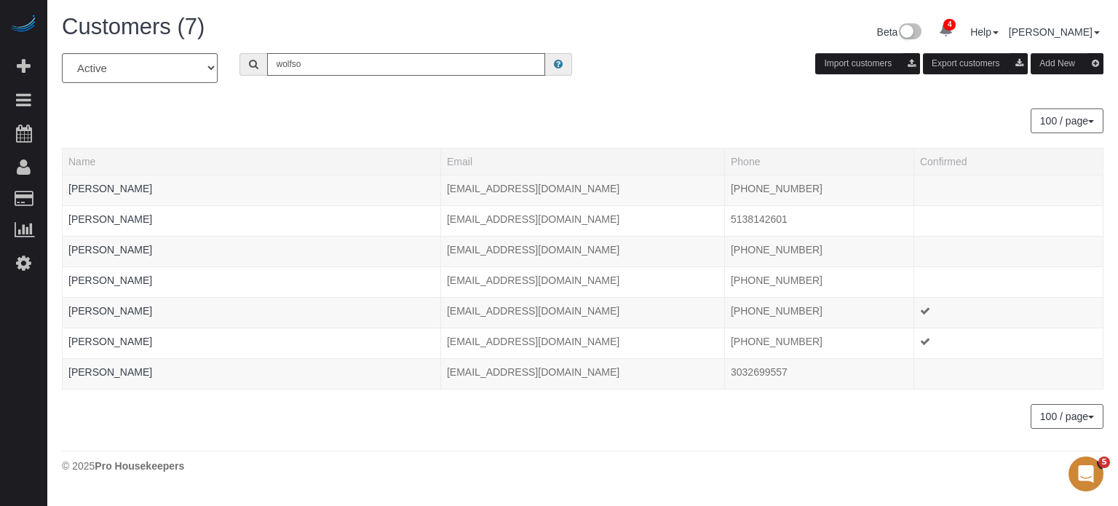
type input "wolfson"
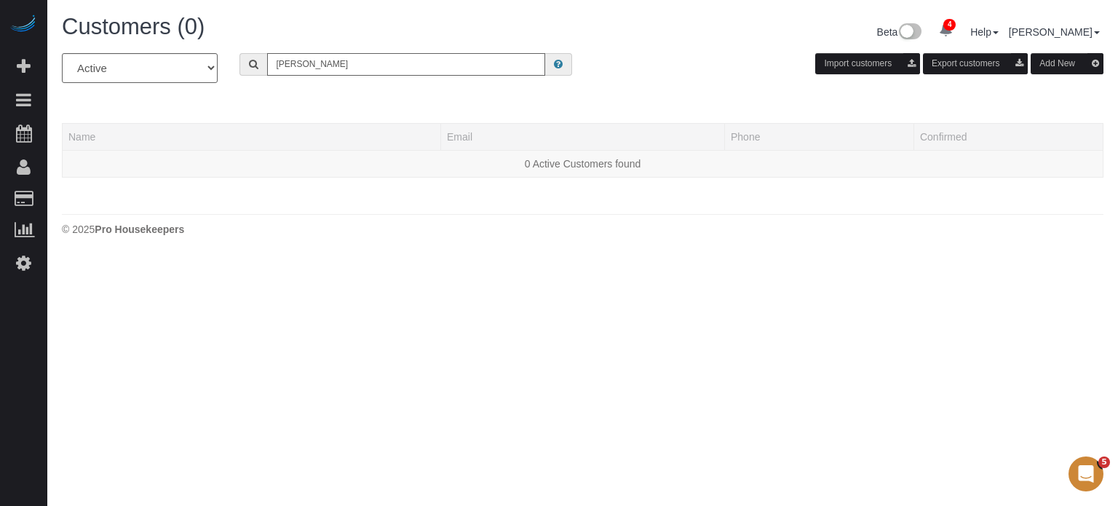
click at [317, 72] on input "wolfson" at bounding box center [406, 64] width 278 height 23
click at [268, 98] on div "All Active Archived Import customers Export customers Add New Name Email Phone …" at bounding box center [583, 122] width 1042 height 139
click at [226, 60] on div "All Active Archived" at bounding box center [140, 68] width 178 height 30
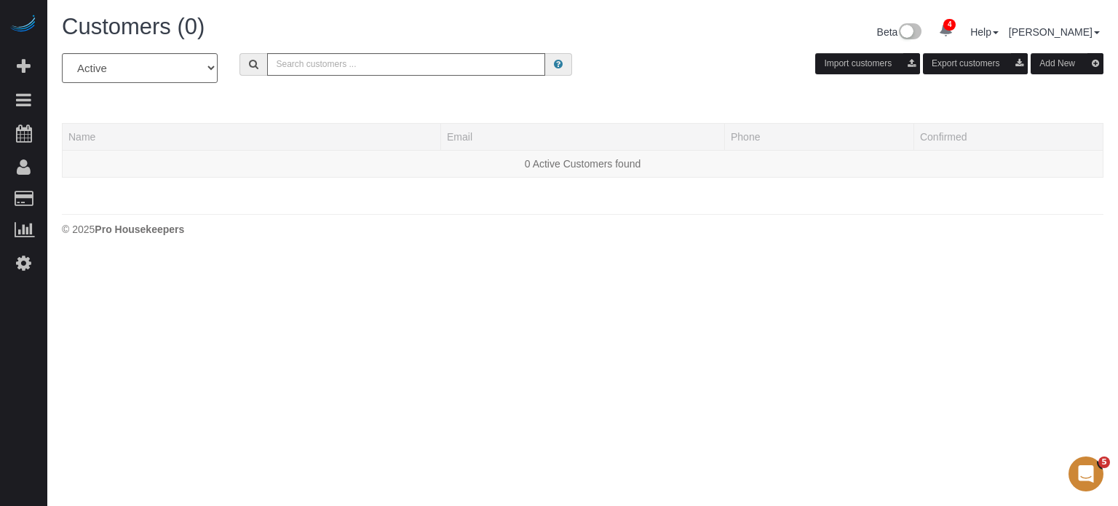
click at [1073, 294] on body "4 Beta Your Notifications You have 0 alerts × You have 13 to charge for 10/06/2…" at bounding box center [559, 253] width 1118 height 506
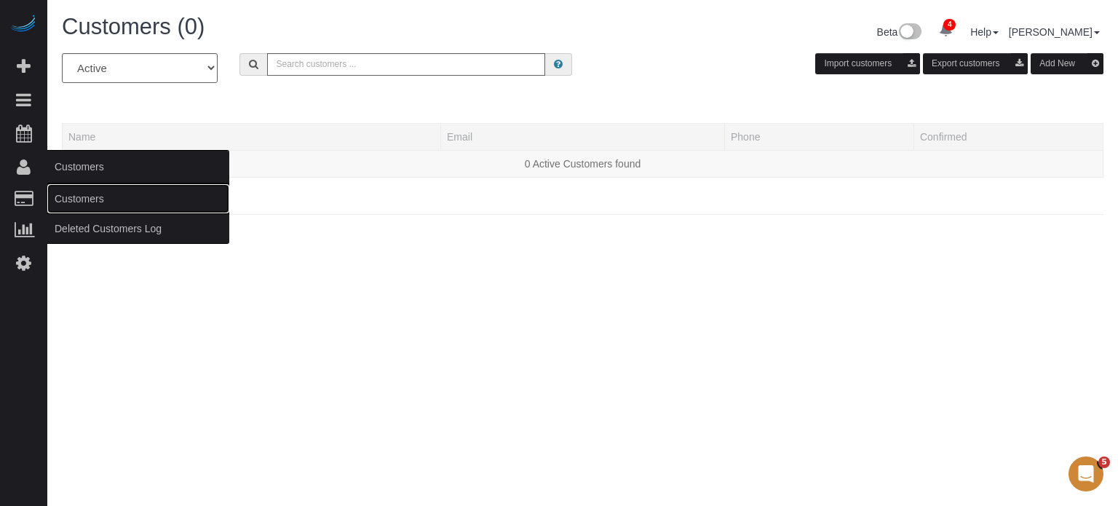
click at [69, 197] on link "Customers" at bounding box center [138, 198] width 182 height 29
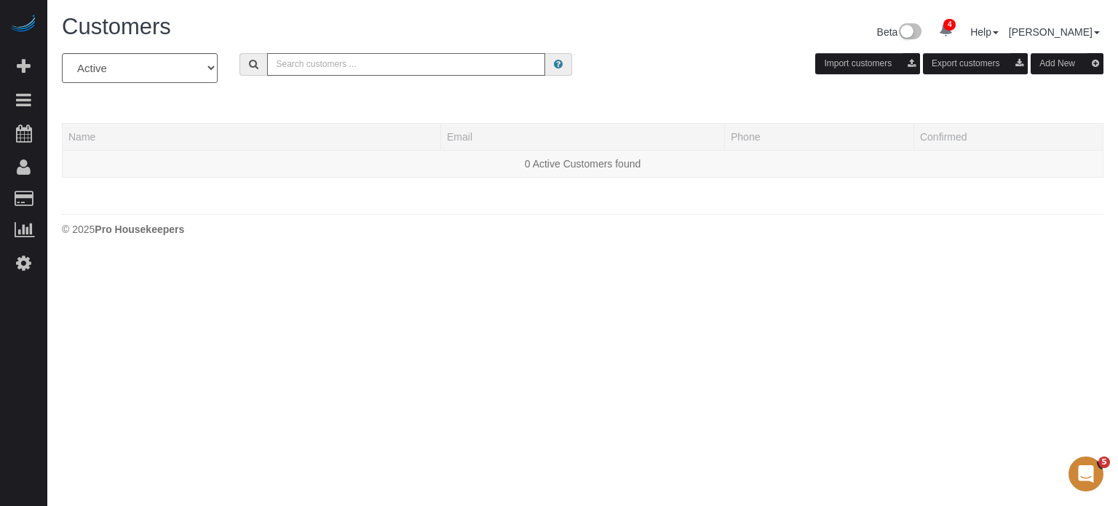
click at [366, 55] on input "text" at bounding box center [406, 64] width 278 height 23
paste input "(732) 501-7499"
type input "(732) 501-7499"
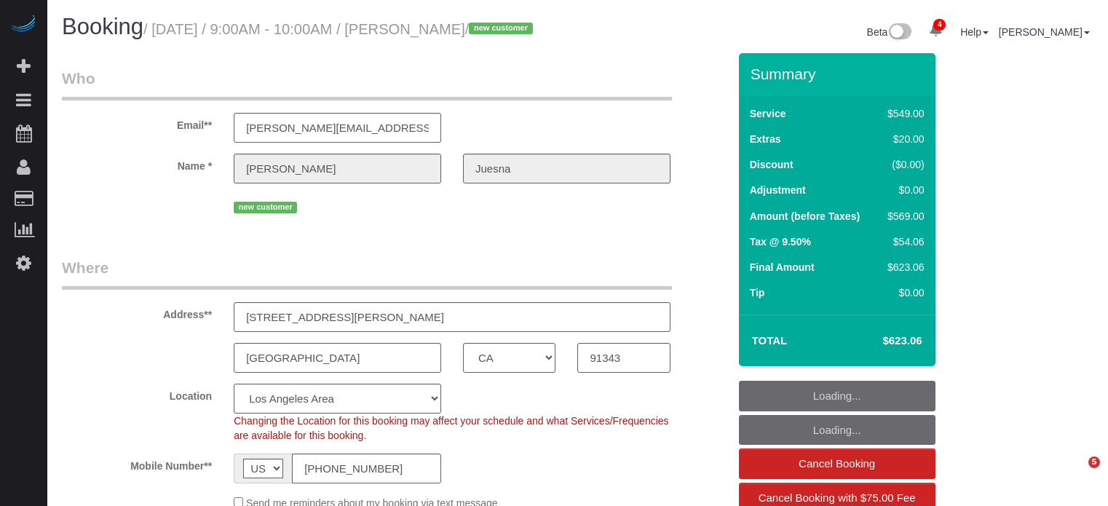
select select "CA"
select select "spot1"
select select "number:9"
select select "spot47"
select select "object:870"
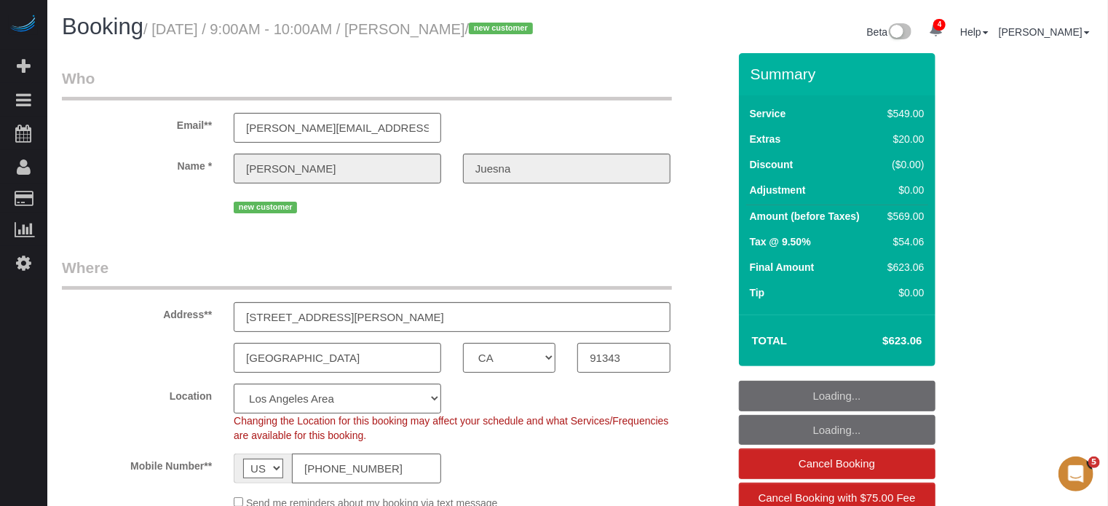
select select "7"
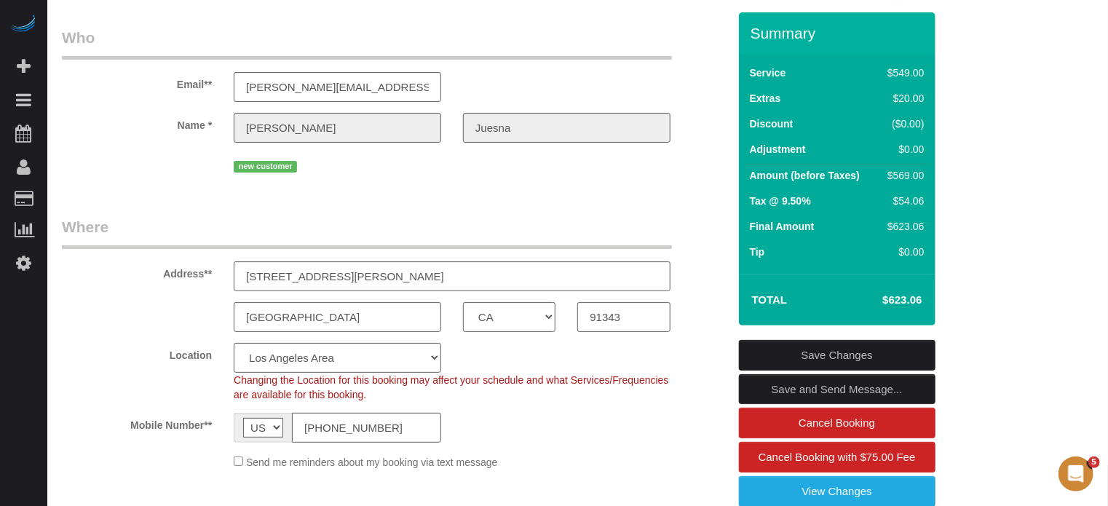
scroll to position [44, 0]
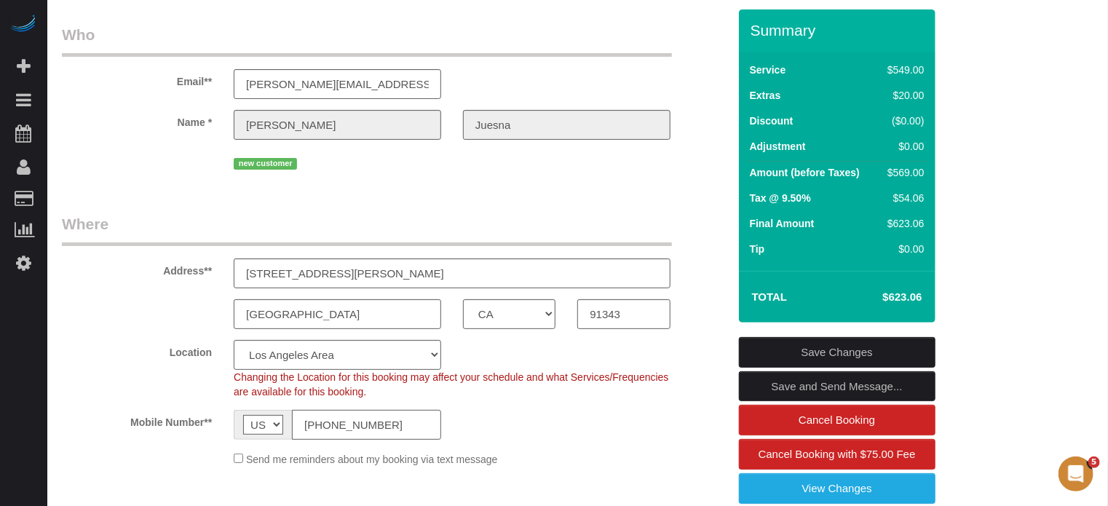
click at [368, 436] on input "[PHONE_NUMBER]" at bounding box center [366, 425] width 149 height 30
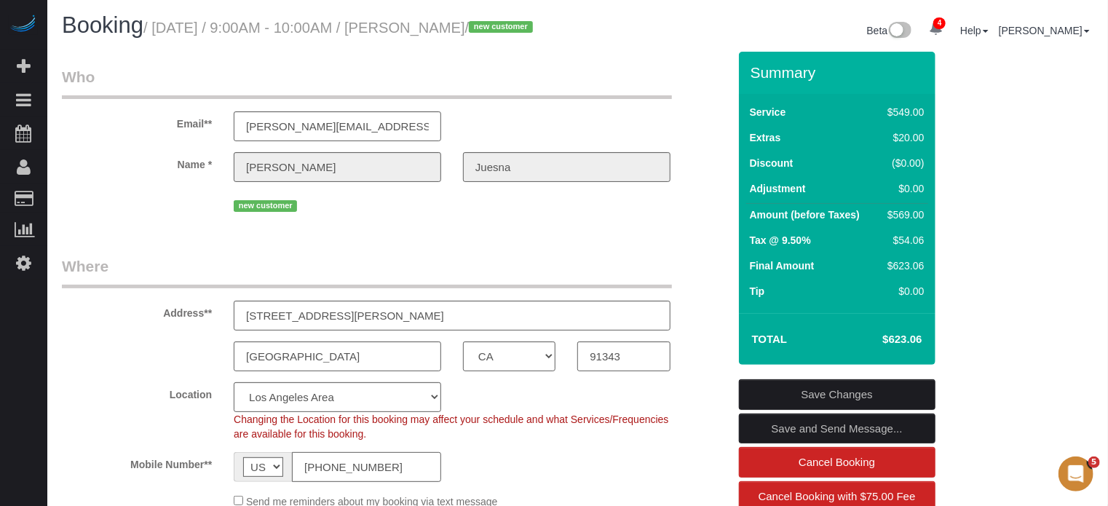
scroll to position [0, 0]
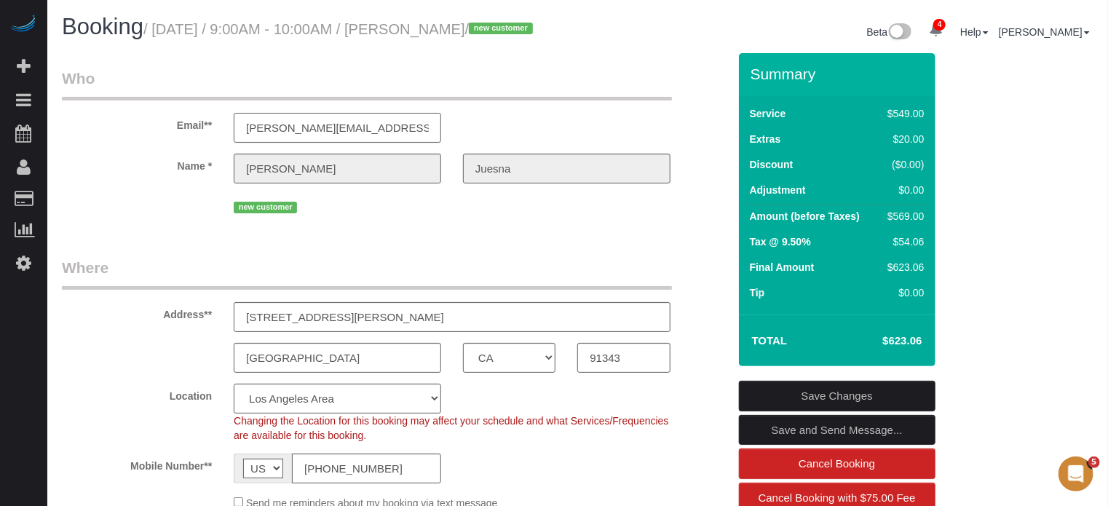
click at [355, 143] on input "[PERSON_NAME][EMAIL_ADDRESS][DOMAIN_NAME]" at bounding box center [338, 128] width 208 height 30
